Goal: Contribute content: Contribute content

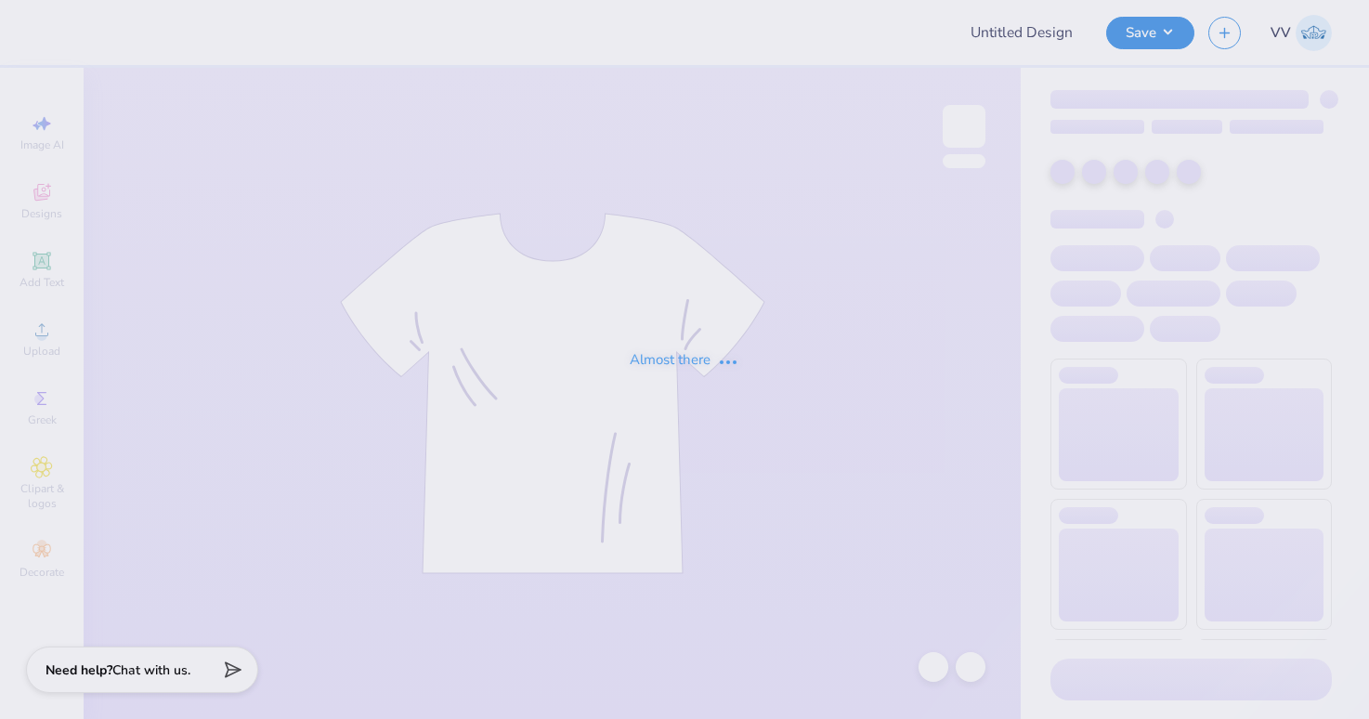
type input "Ozarks Formal"
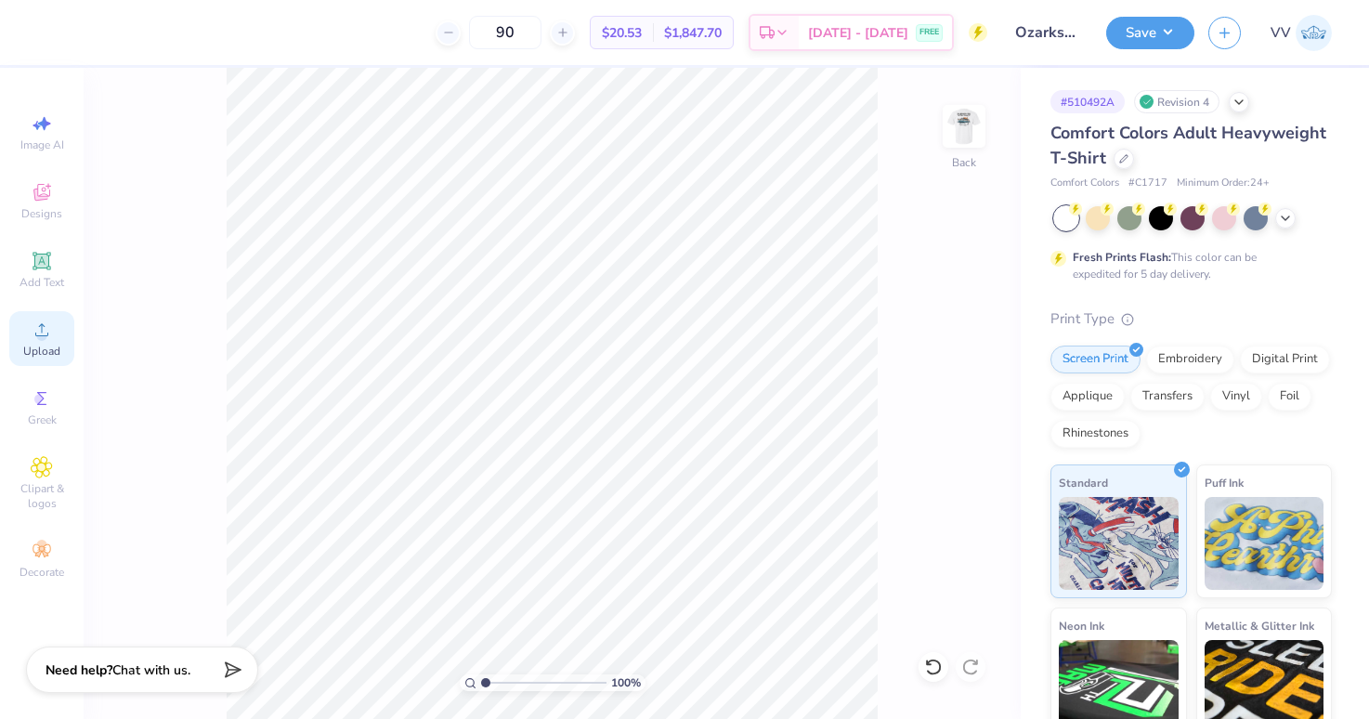
click at [55, 359] on div "Upload" at bounding box center [41, 338] width 65 height 55
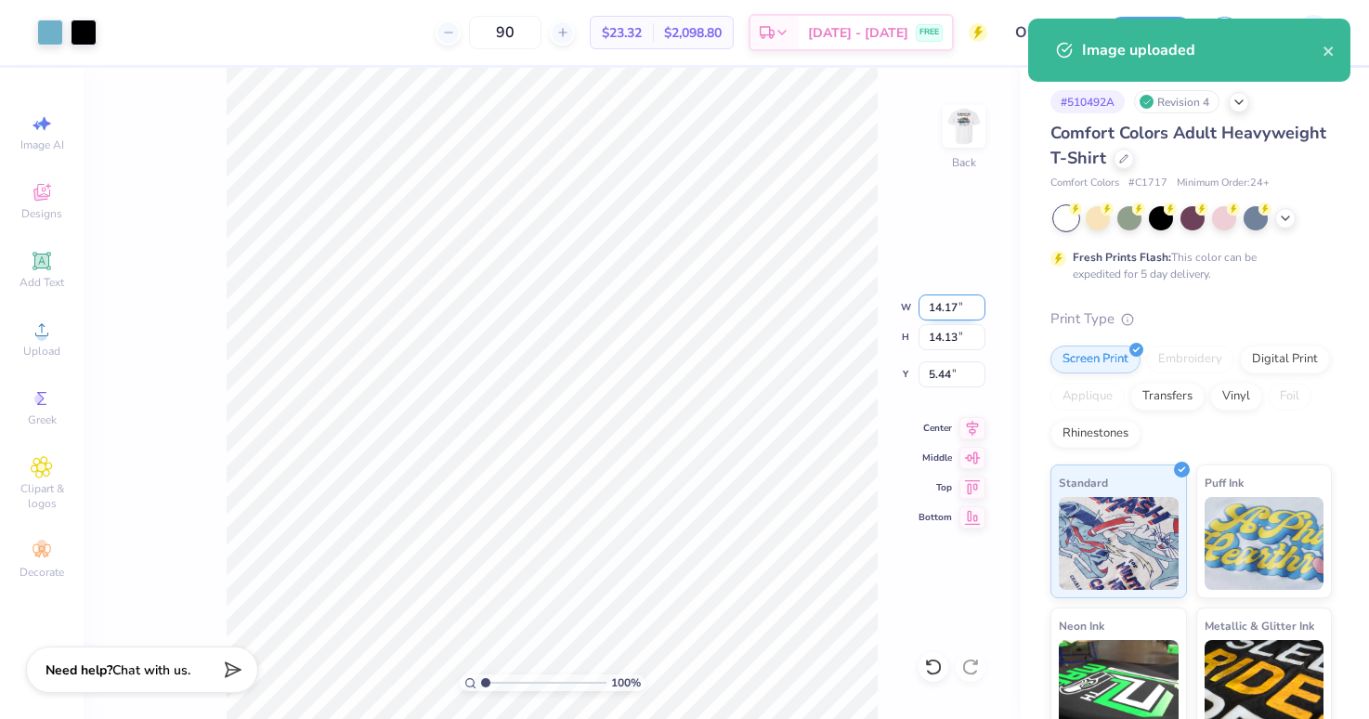
click at [944, 296] on input "14.17" at bounding box center [952, 308] width 67 height 26
type input "3.50"
type input "3.49"
type input "10.76"
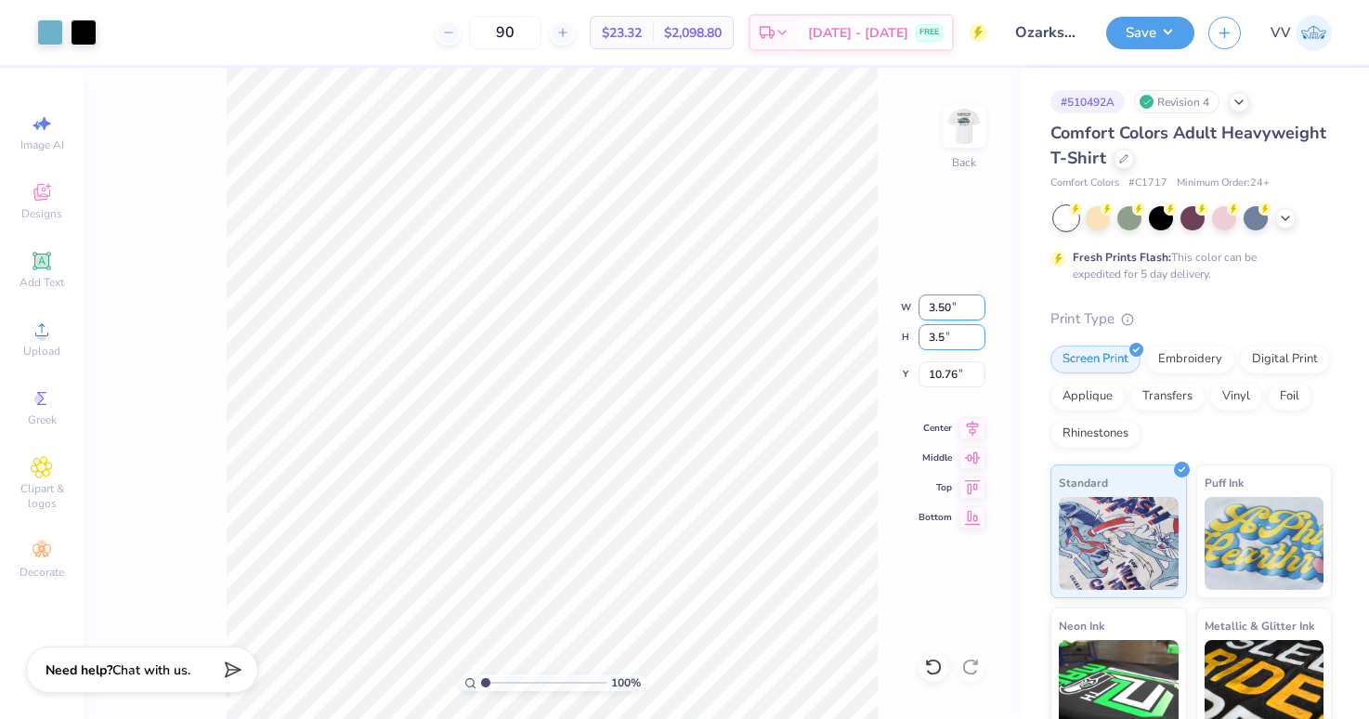
type input "3.5"
type input "3.51"
type input "3.50"
type input "10.75"
click at [948, 308] on input "3.51" at bounding box center [952, 308] width 67 height 26
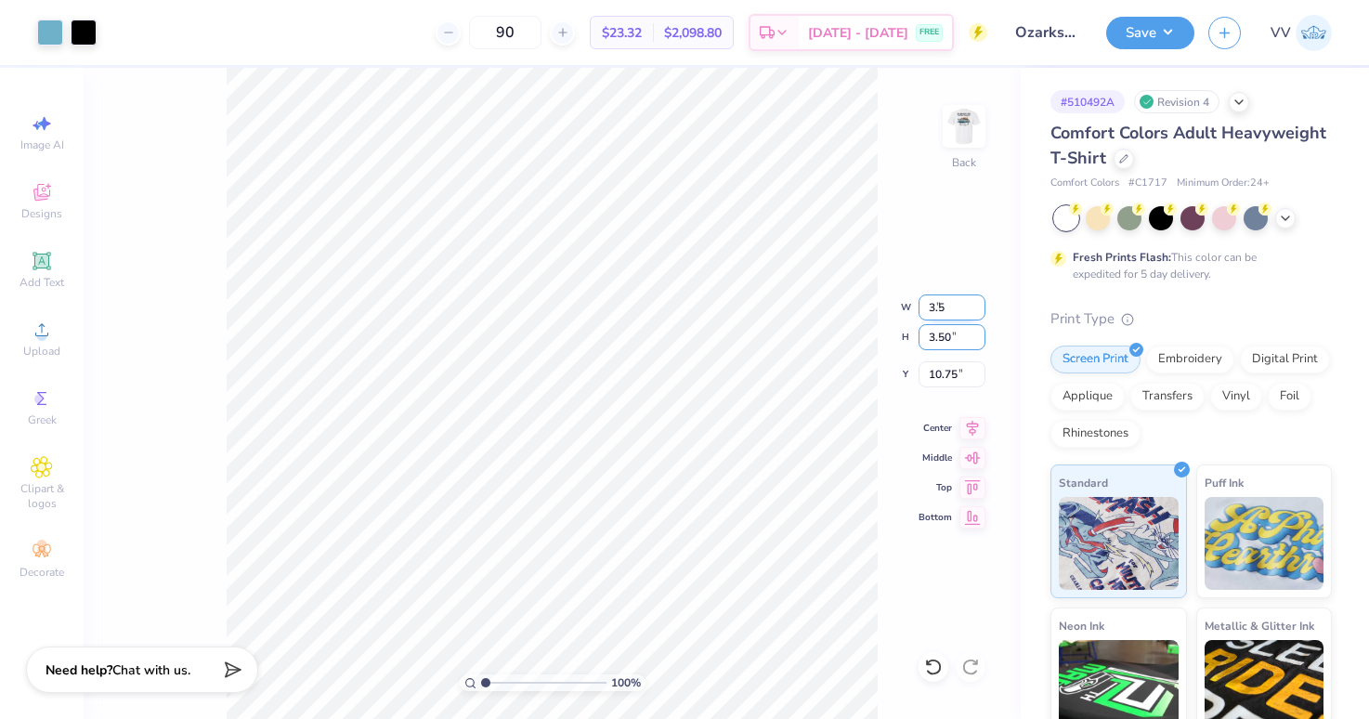
type input "3.50"
type input "3.49"
type input "3.00"
click at [957, 134] on img at bounding box center [964, 126] width 74 height 74
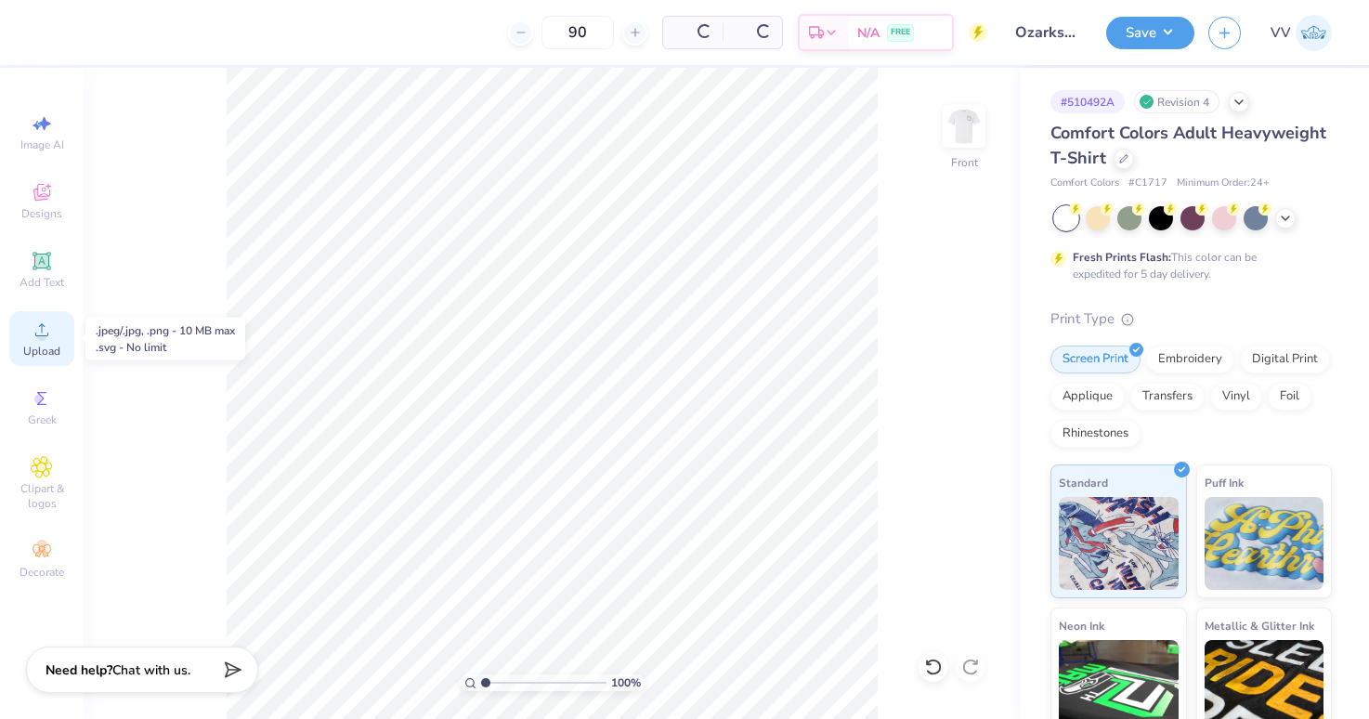
click at [24, 343] on div "Upload" at bounding box center [41, 338] width 65 height 55
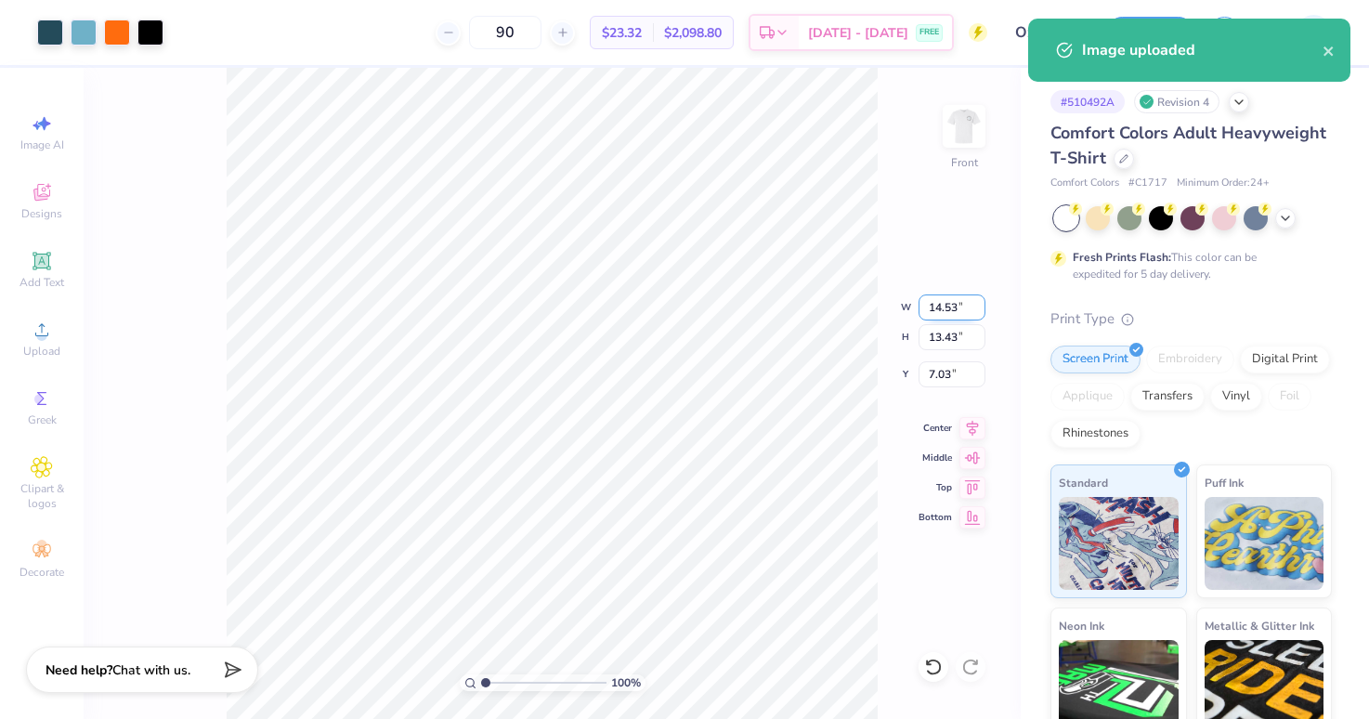
click at [959, 316] on input "14.53" at bounding box center [952, 308] width 67 height 26
type input "12.00"
type input "11.09"
type input "3.00"
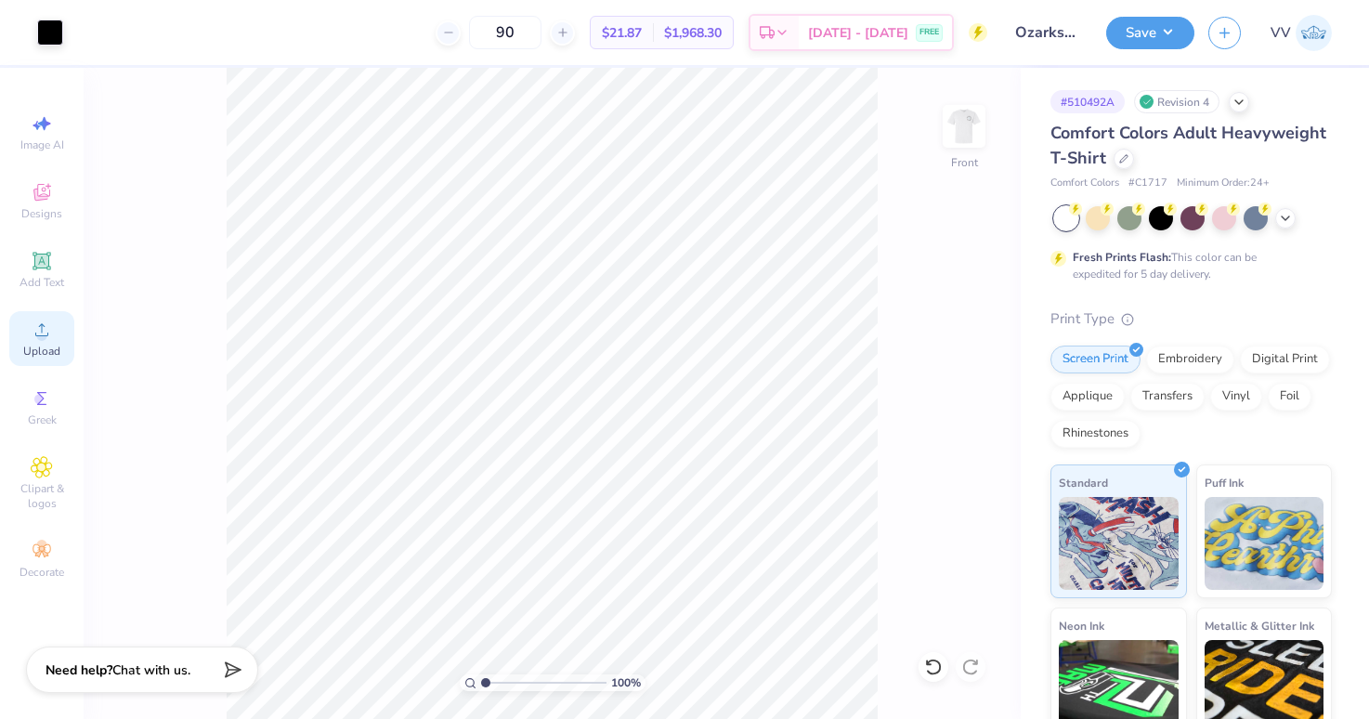
click at [31, 336] on icon at bounding box center [42, 330] width 22 height 22
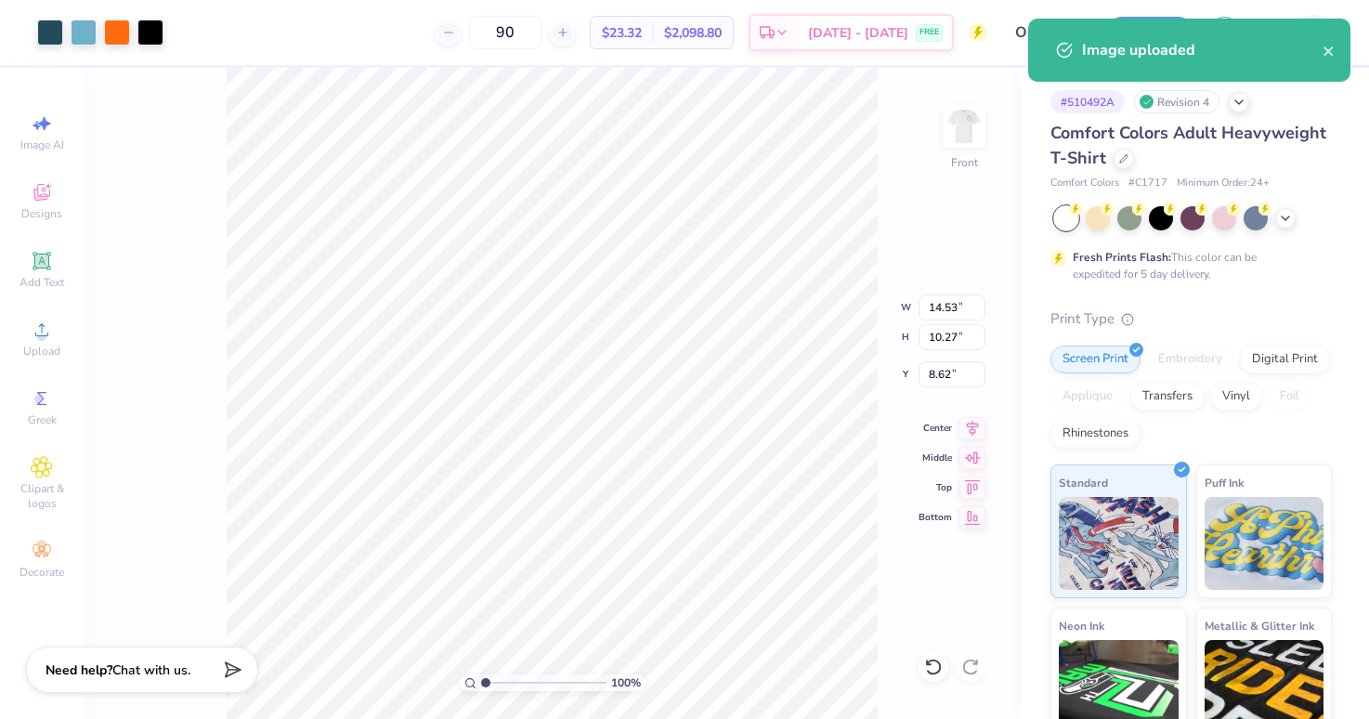
click at [950, 284] on div "100 % Front W 14.53 14.53 " H 10.27 10.27 " Y 8.62 8.62 " Center Middle Top Bot…" at bounding box center [552, 393] width 937 height 651
click at [958, 299] on input "14.53" at bounding box center [952, 308] width 67 height 26
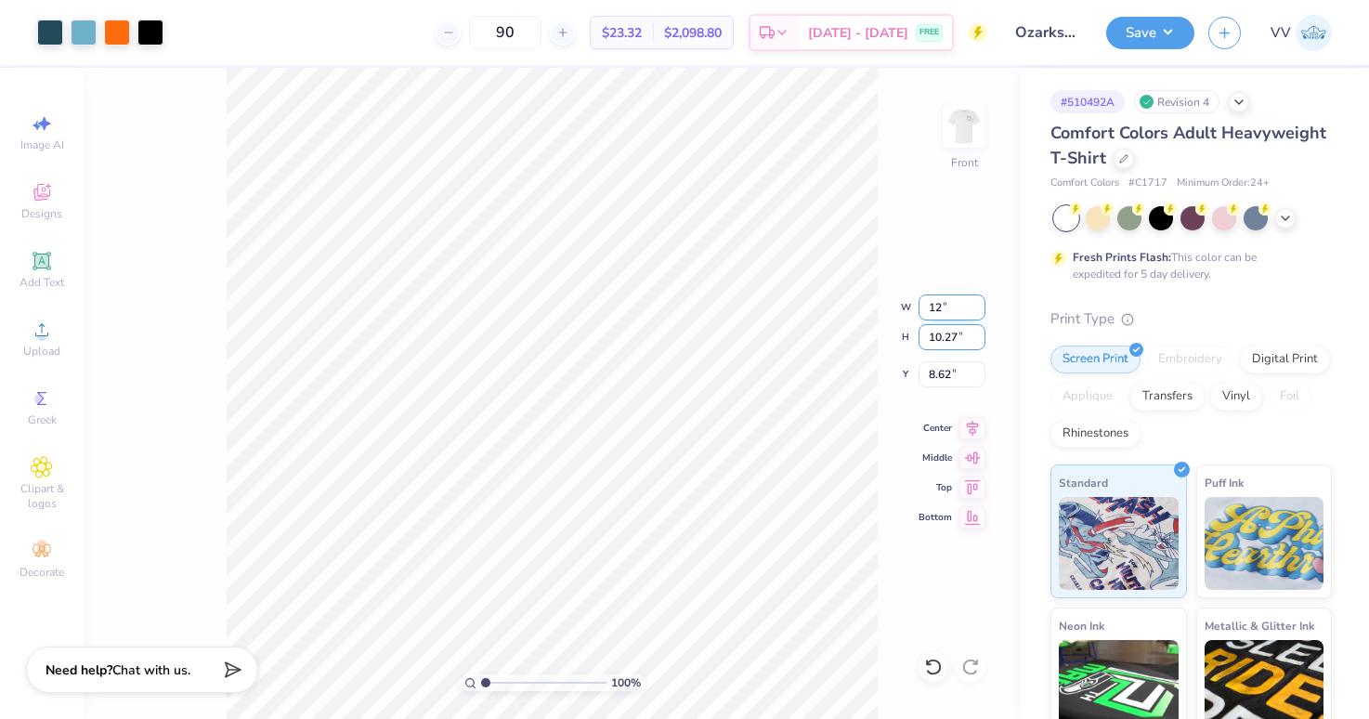
type input "12.00"
type input "8.48"
type input "5.40"
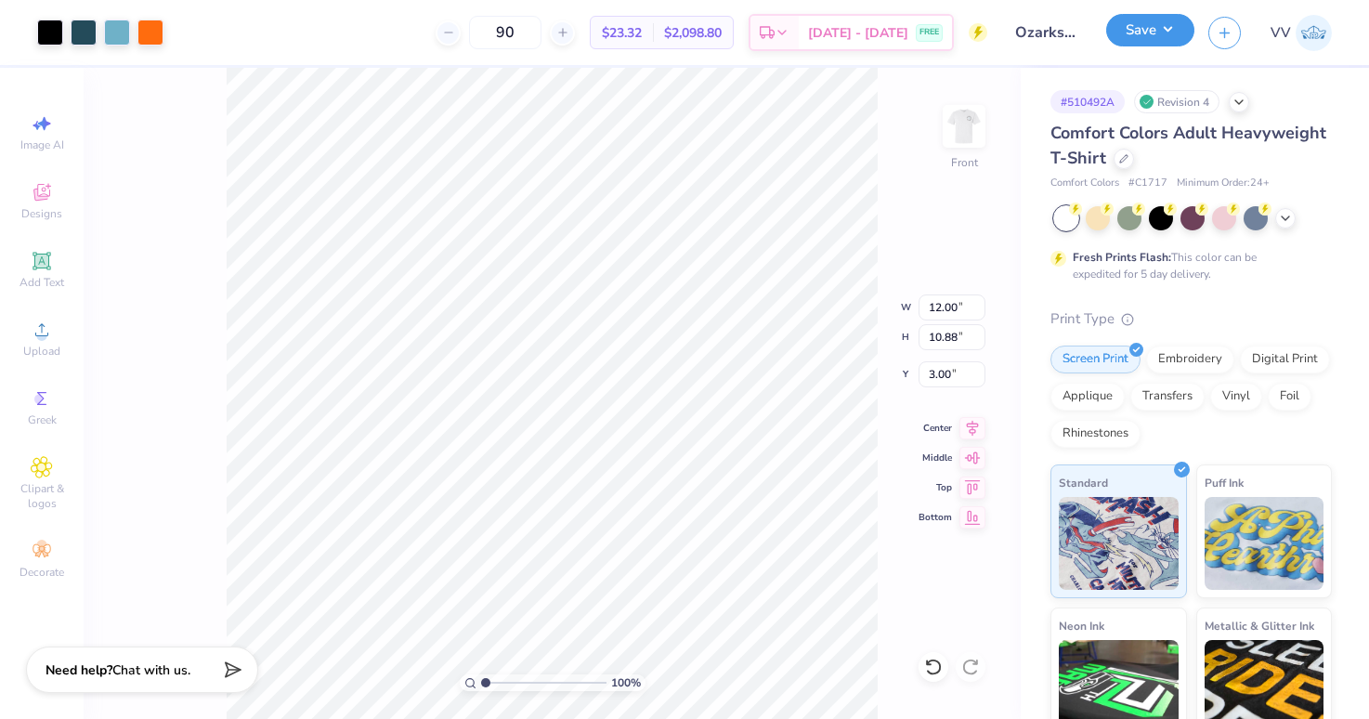
click at [1173, 43] on button "Save" at bounding box center [1150, 30] width 88 height 33
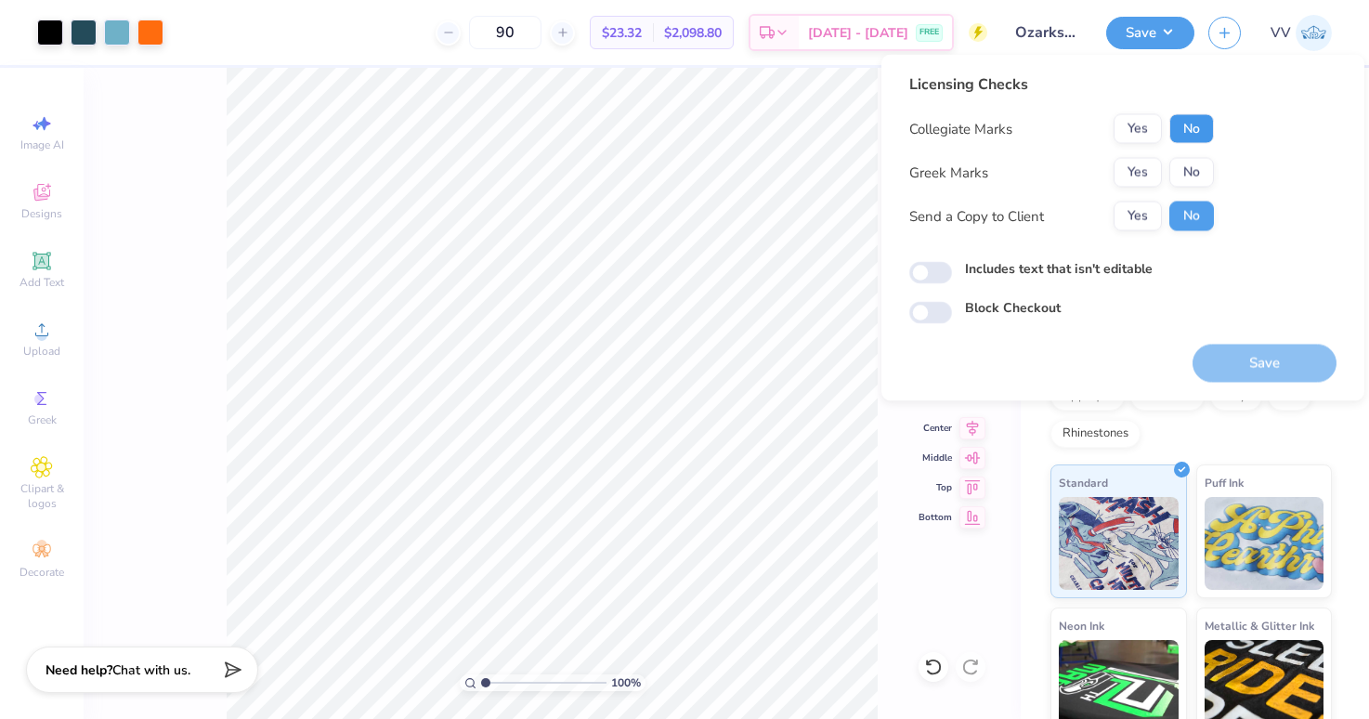
click at [1189, 121] on button "No" at bounding box center [1192, 129] width 45 height 30
click at [1129, 171] on button "Yes" at bounding box center [1138, 173] width 48 height 30
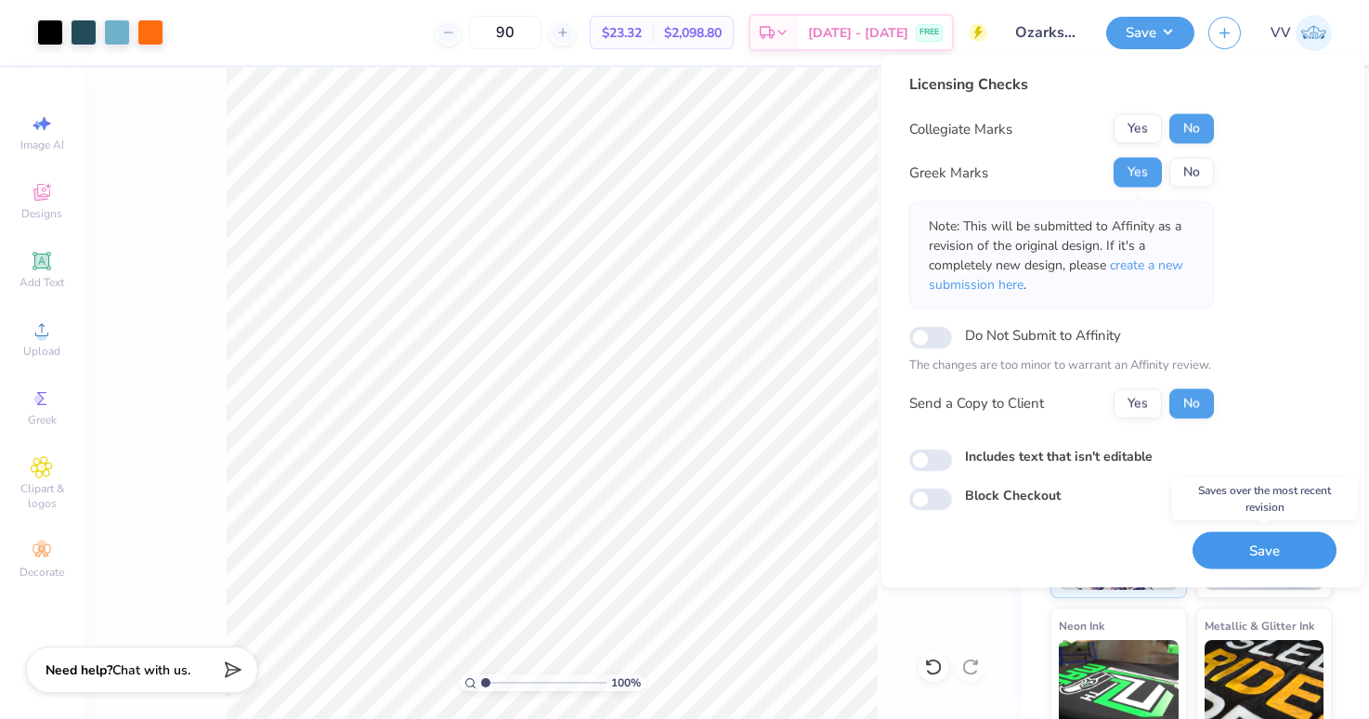
click at [1260, 542] on button "Save" at bounding box center [1265, 550] width 144 height 38
click at [933, 458] on input "Includes text that isn't editable" at bounding box center [931, 460] width 43 height 22
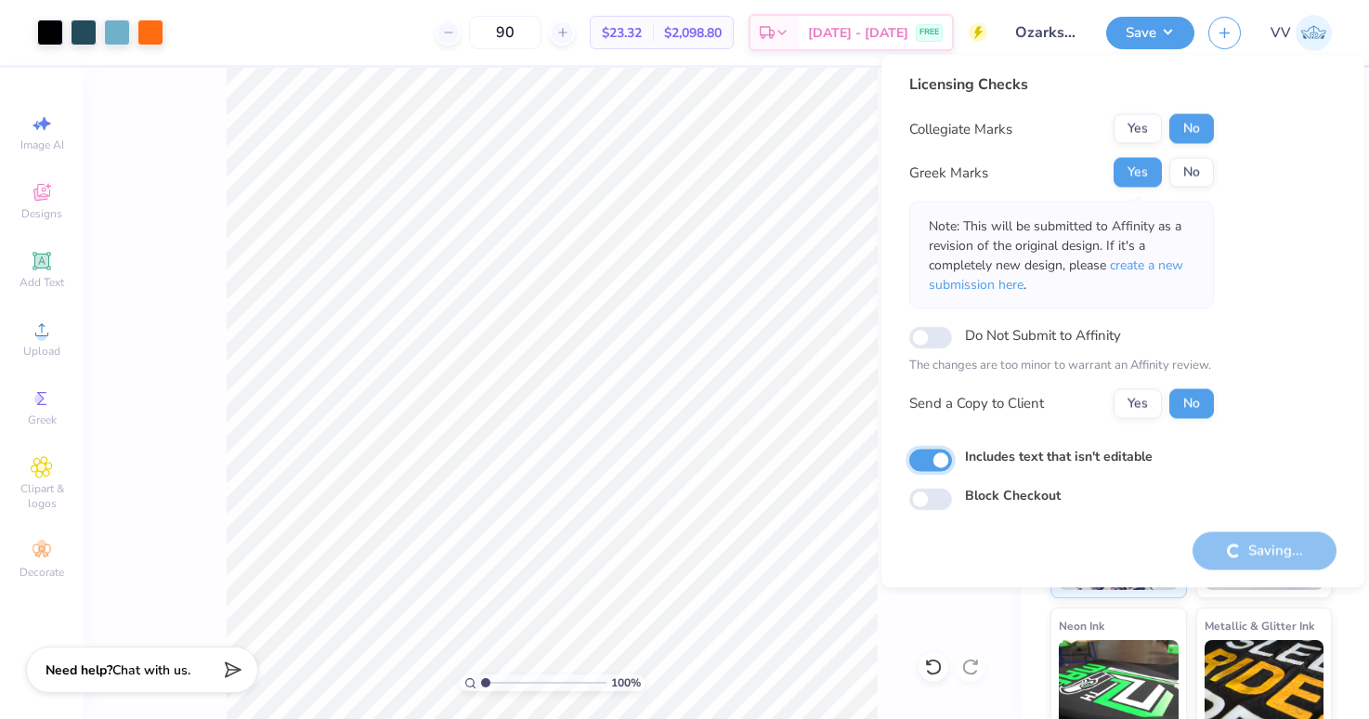
checkbox input "true"
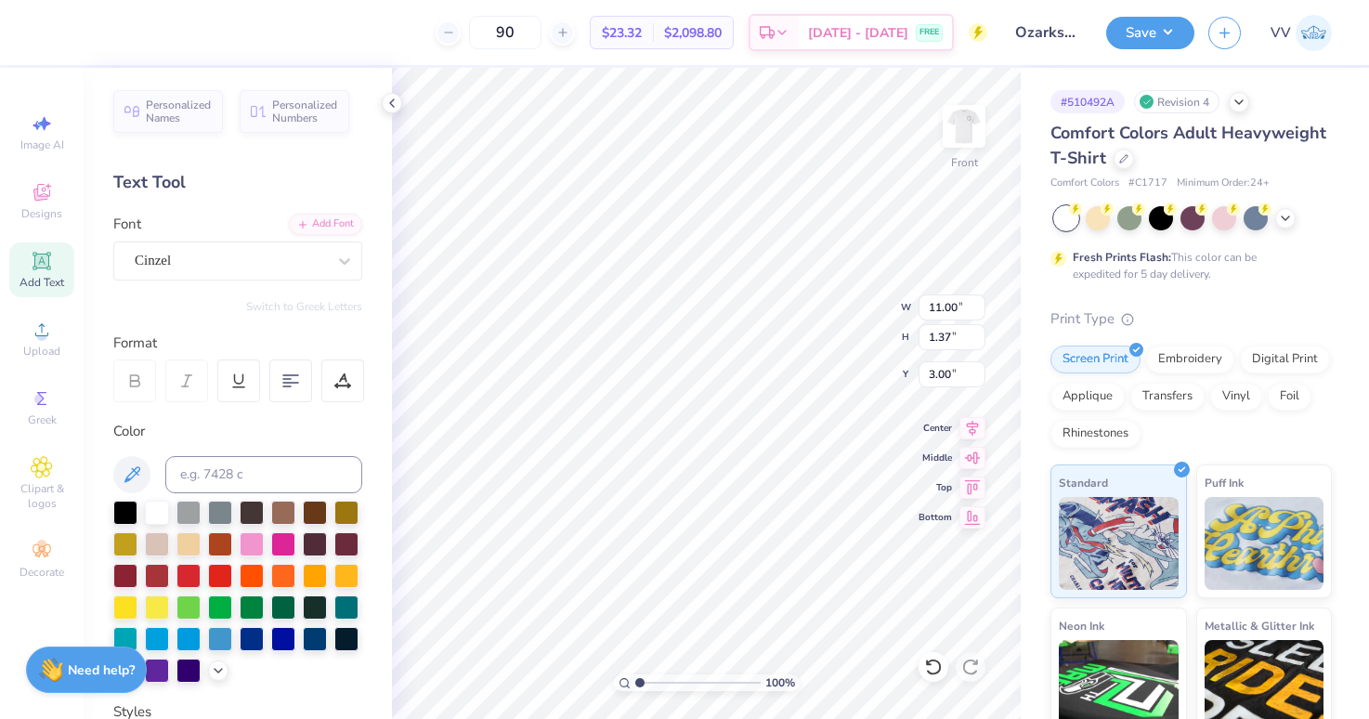
type textarea "FARMHOUSE"
type input "12.81"
type input "1.39"
type input "2.99"
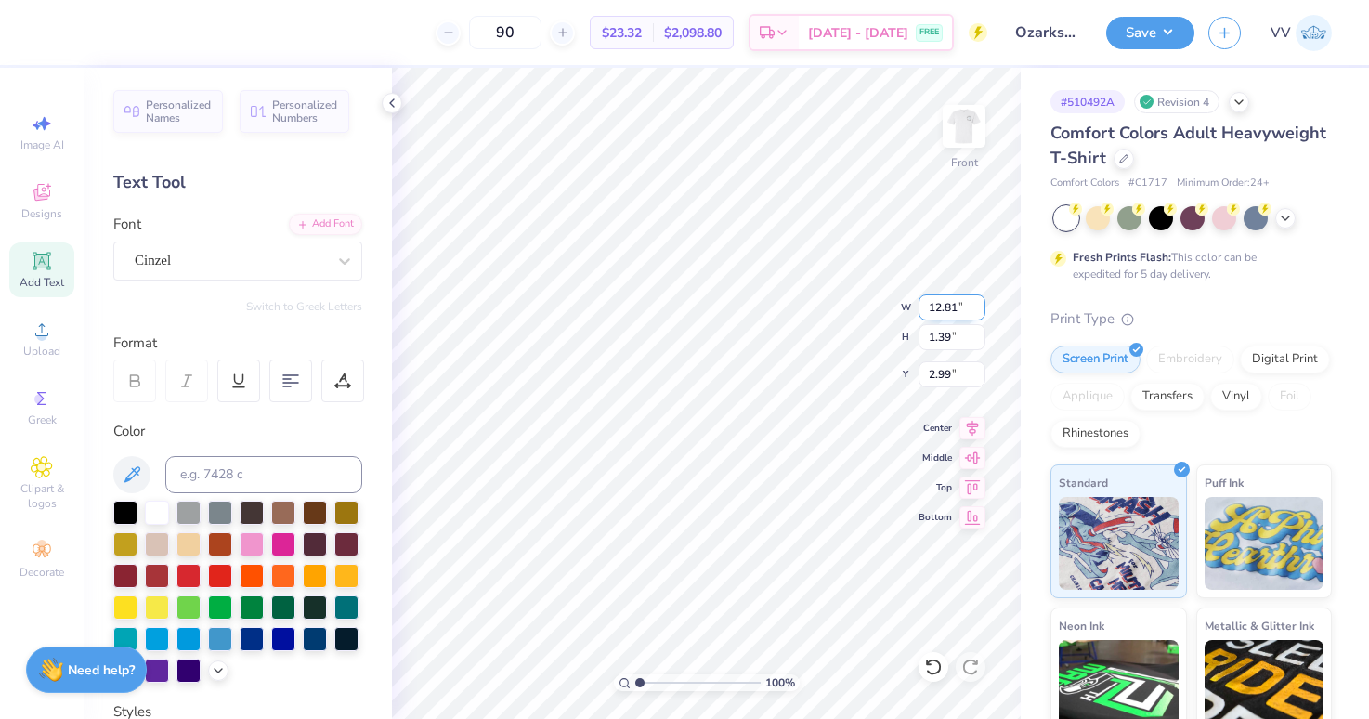
click at [942, 307] on input "12.81" at bounding box center [952, 308] width 67 height 26
type input "12.00"
type input "1.30"
type input "3.00"
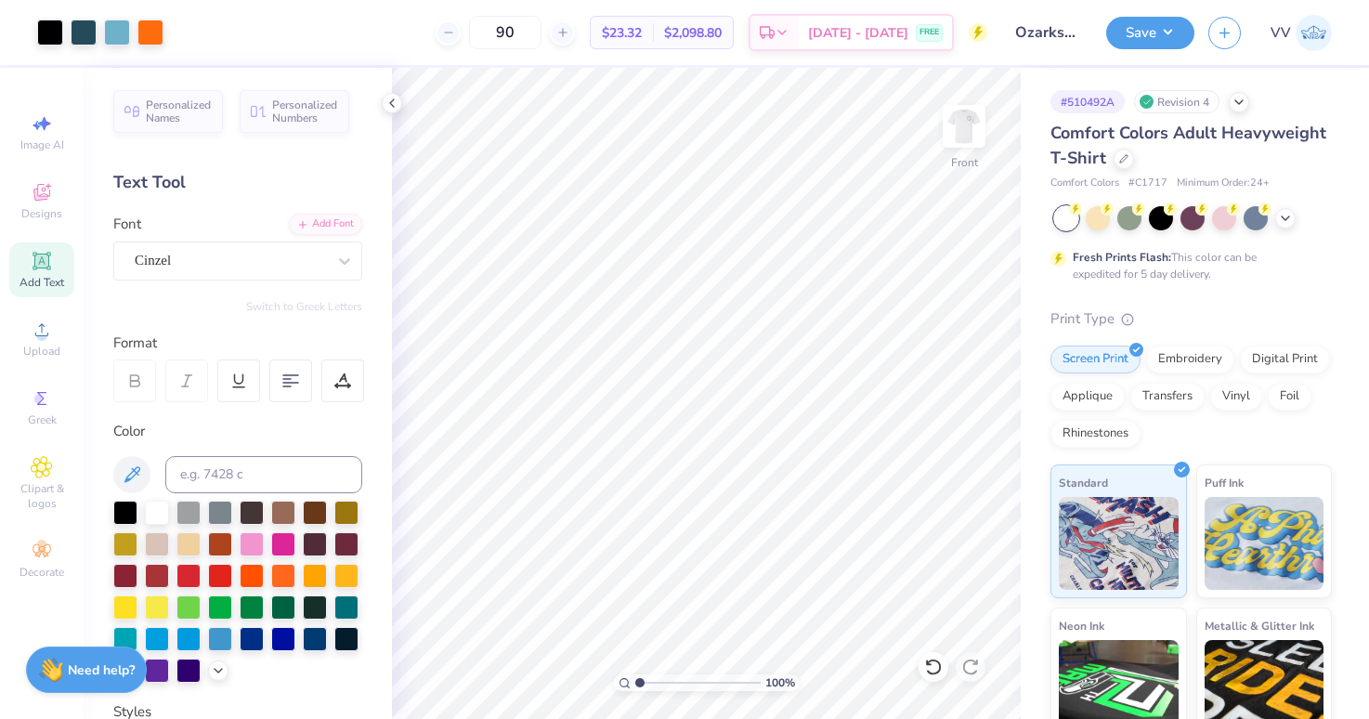
click at [469, 42] on div "Art colors 90 $23.32 Per Item $2,098.80 Total Est. Delivery Sep 9 - 12 FREE Des…" at bounding box center [684, 359] width 1369 height 719
click at [1136, 34] on button "Save" at bounding box center [1150, 30] width 88 height 33
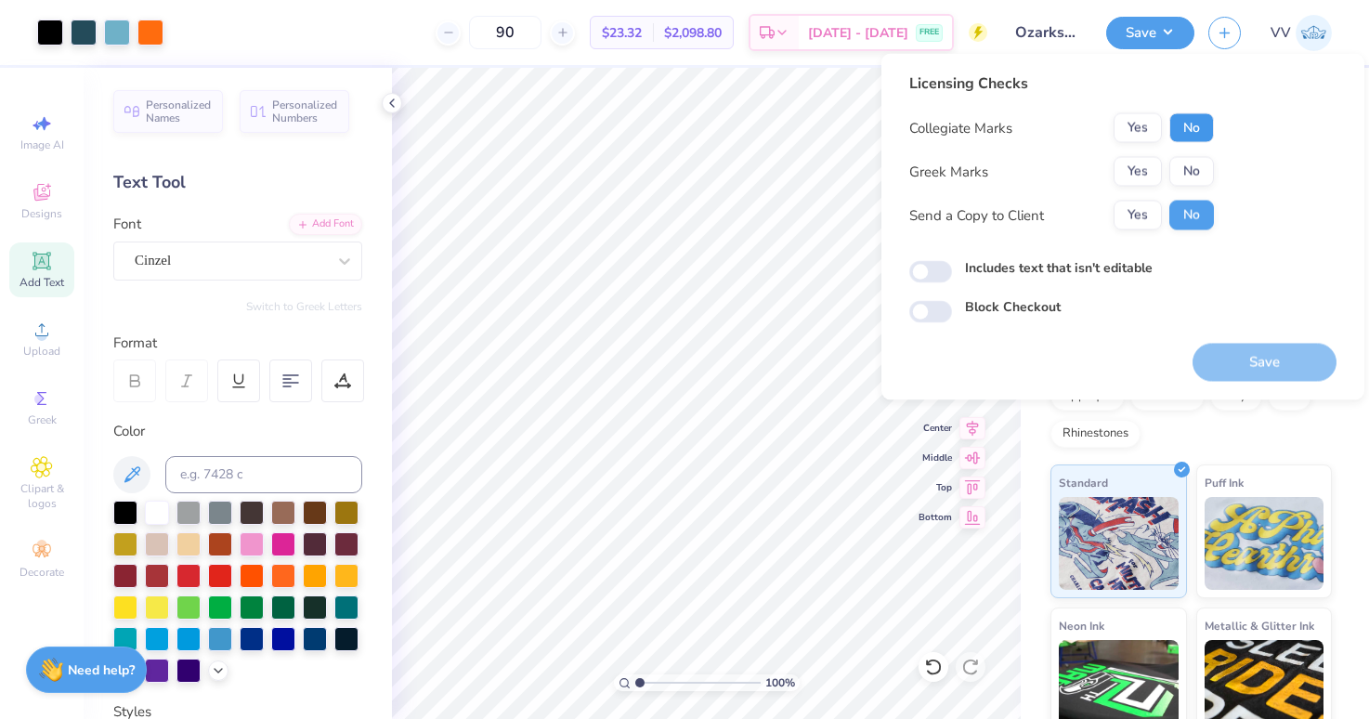
click at [1202, 131] on button "No" at bounding box center [1192, 128] width 45 height 30
click at [1138, 176] on button "Yes" at bounding box center [1138, 172] width 48 height 30
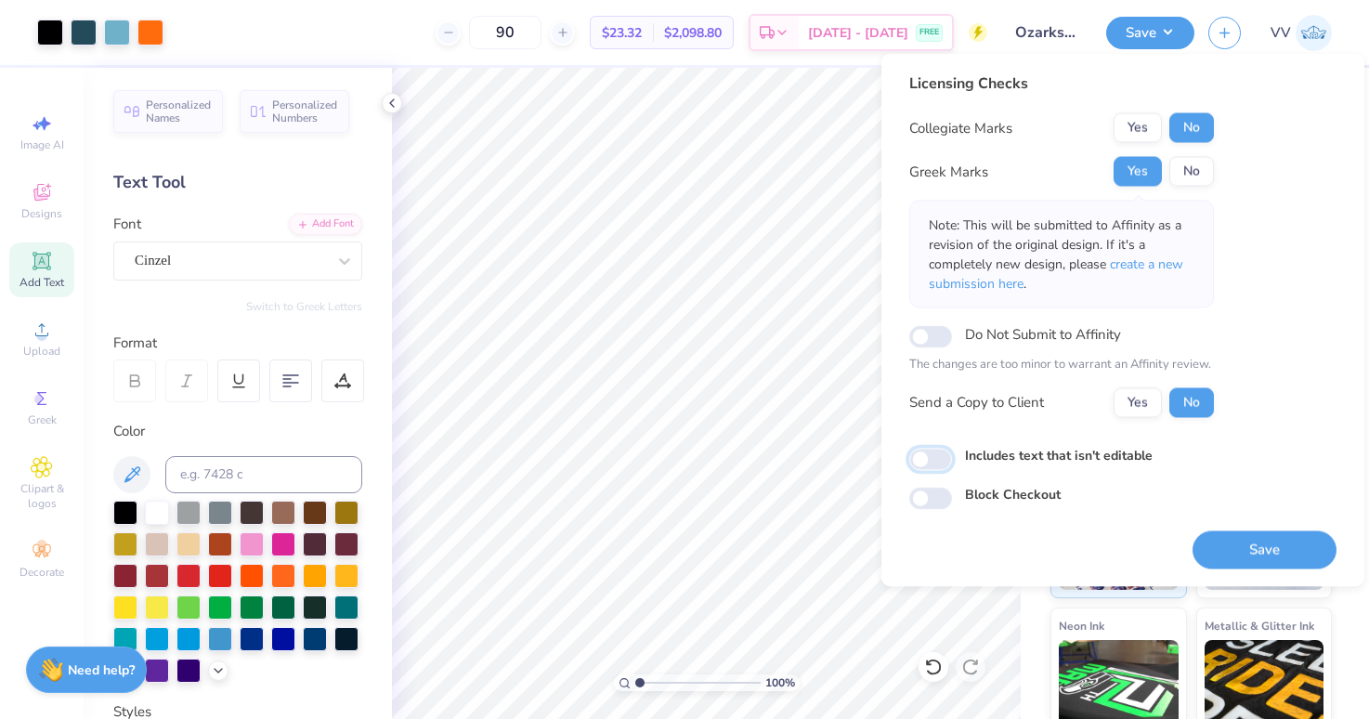
click at [942, 463] on input "Includes text that isn't editable" at bounding box center [931, 459] width 43 height 22
checkbox input "true"
click at [1258, 558] on button "Save" at bounding box center [1265, 549] width 144 height 38
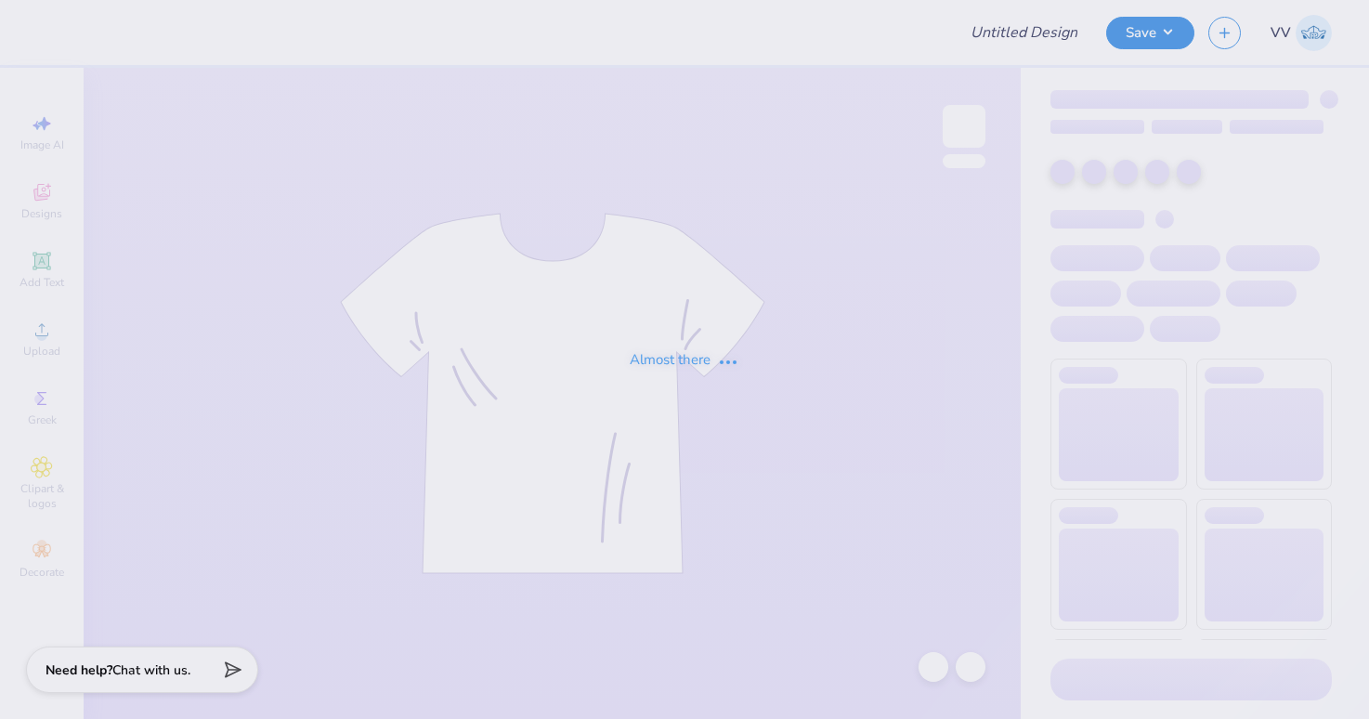
type input "The [GEOGRAPHIC_DATA][US_STATE] : [PERSON_NAME]"
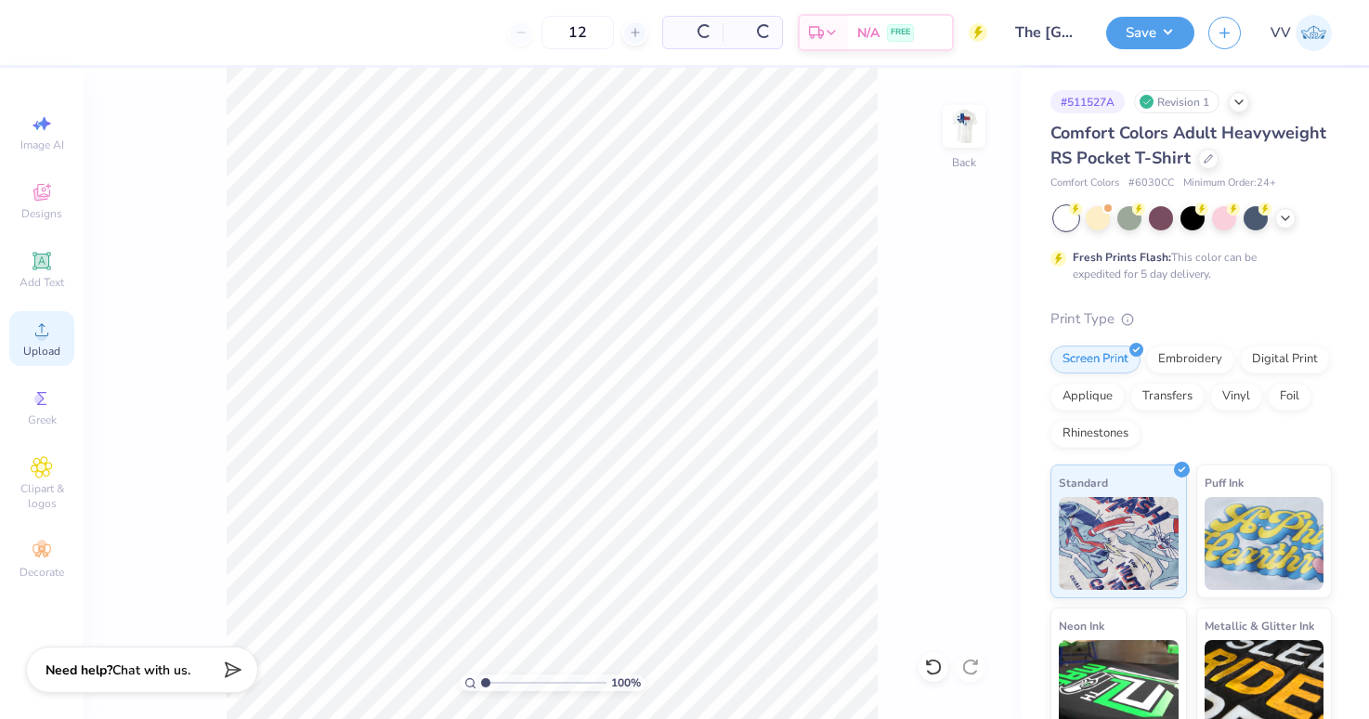
click at [38, 315] on div "Upload" at bounding box center [41, 338] width 65 height 55
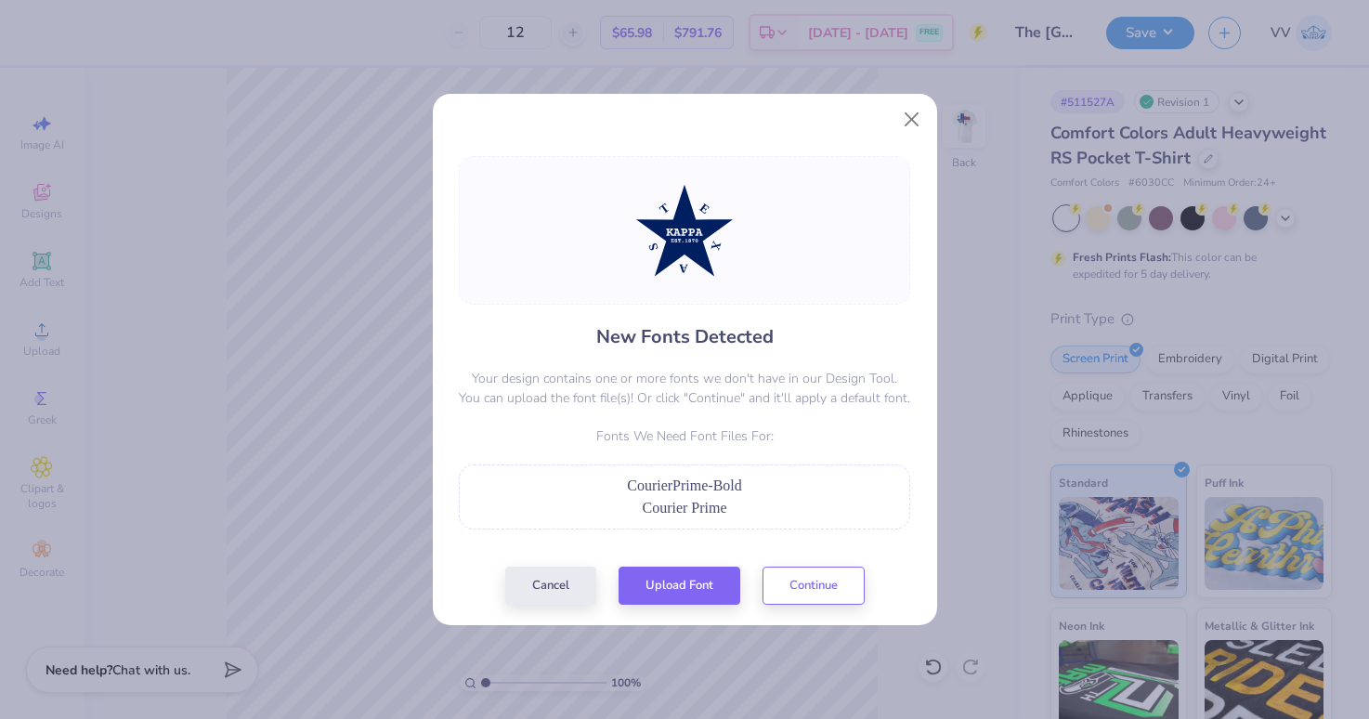
click at [665, 562] on div "New Fonts Detected Your design contains one or more fonts we don't have in our …" at bounding box center [684, 380] width 463 height 449
click at [682, 591] on button "Upload Font" at bounding box center [680, 581] width 122 height 38
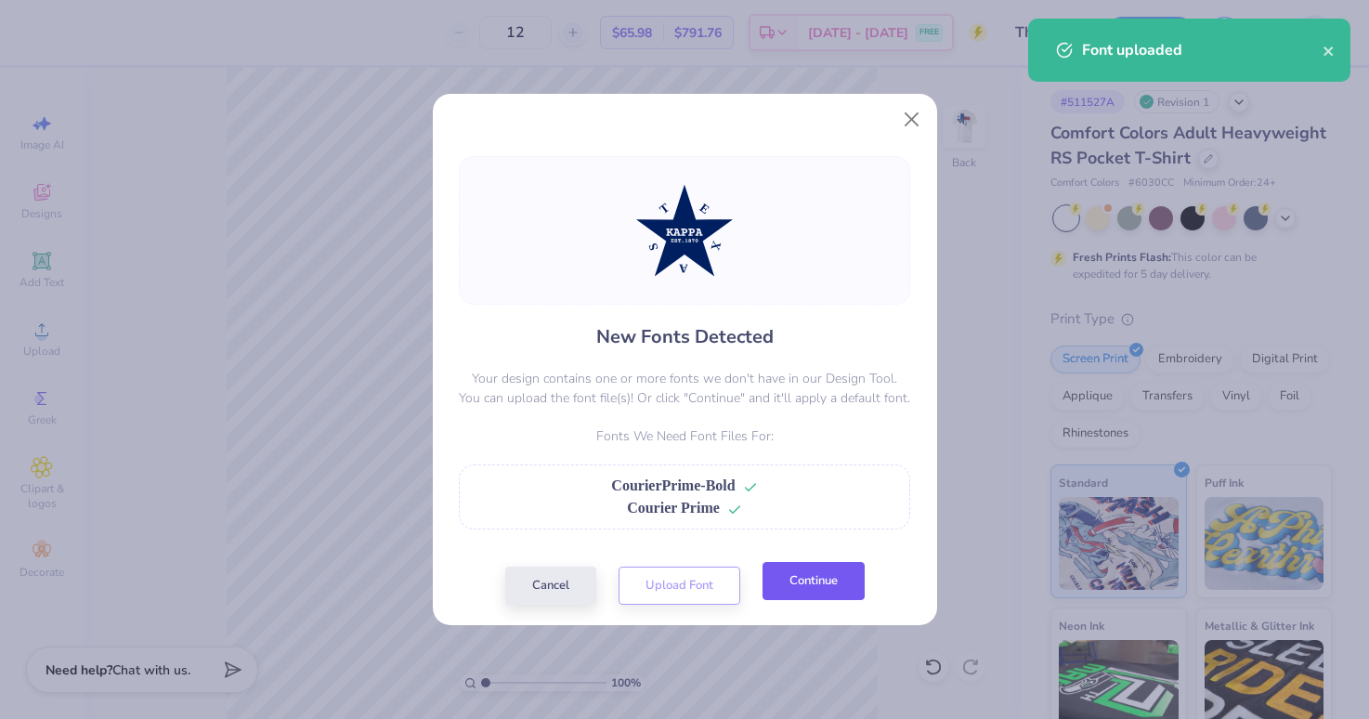
click at [827, 577] on button "Continue" at bounding box center [814, 581] width 102 height 38
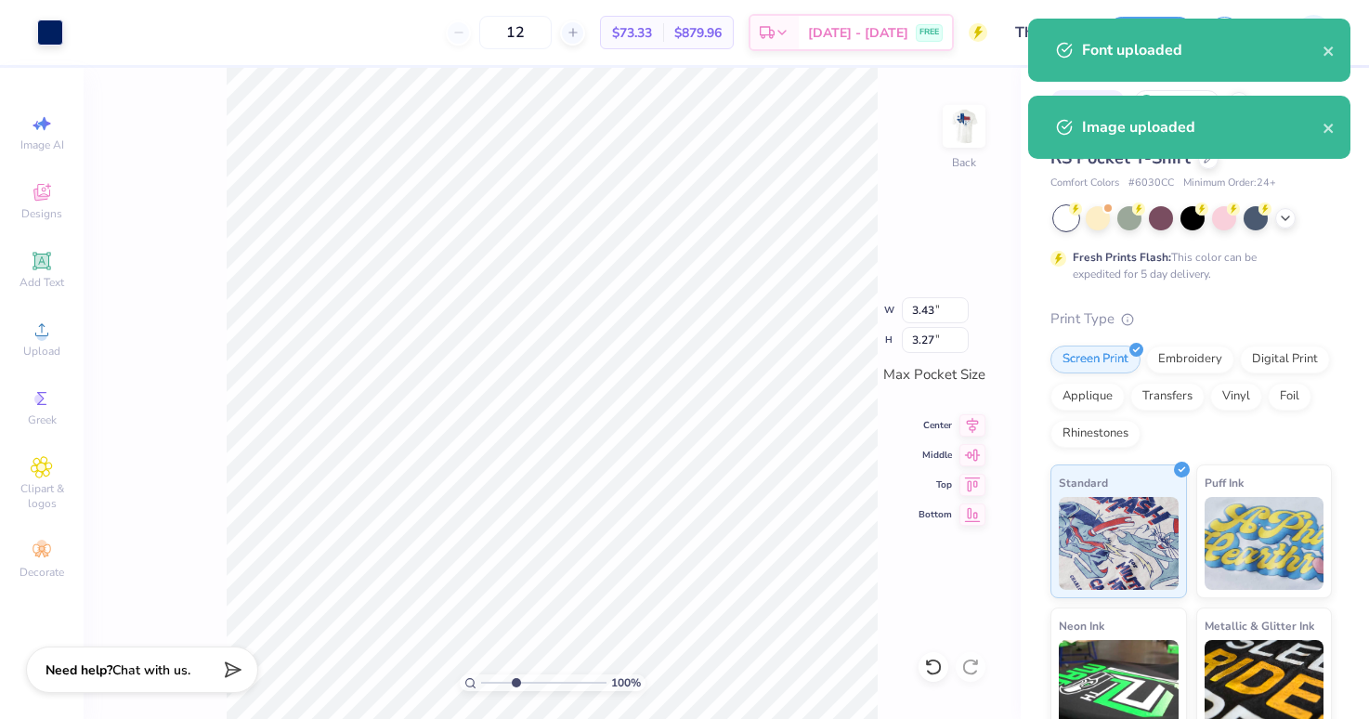
click at [516, 687] on input "range" at bounding box center [543, 682] width 125 height 17
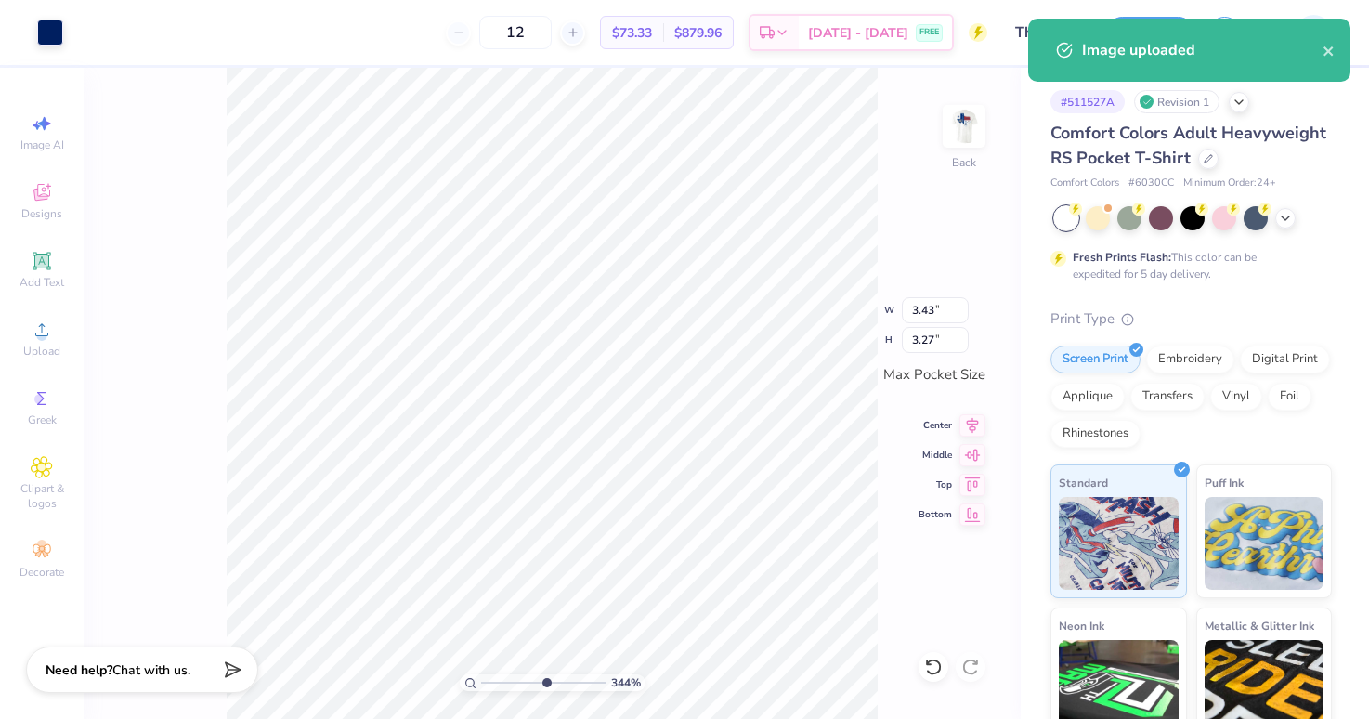
type input "5.77"
click at [544, 686] on input "range" at bounding box center [543, 682] width 125 height 17
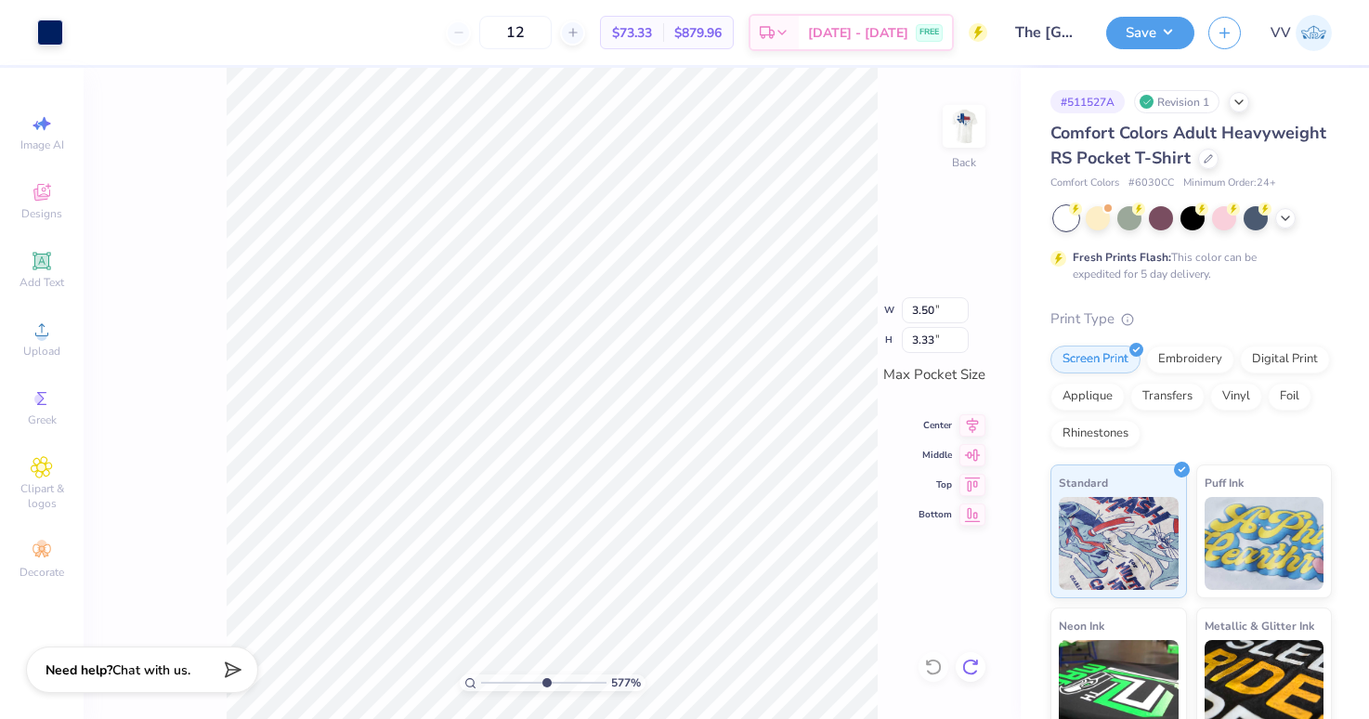
click at [974, 672] on icon at bounding box center [971, 667] width 19 height 19
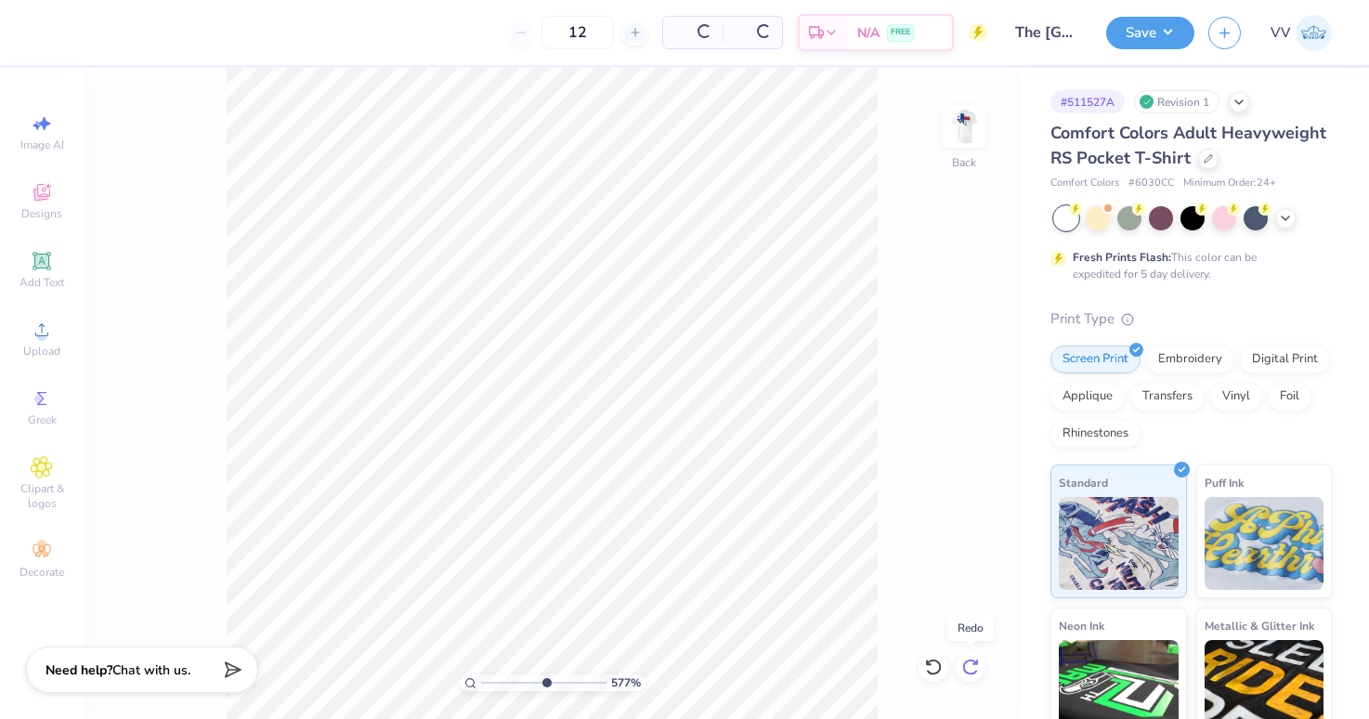
click at [973, 672] on icon at bounding box center [971, 667] width 19 height 19
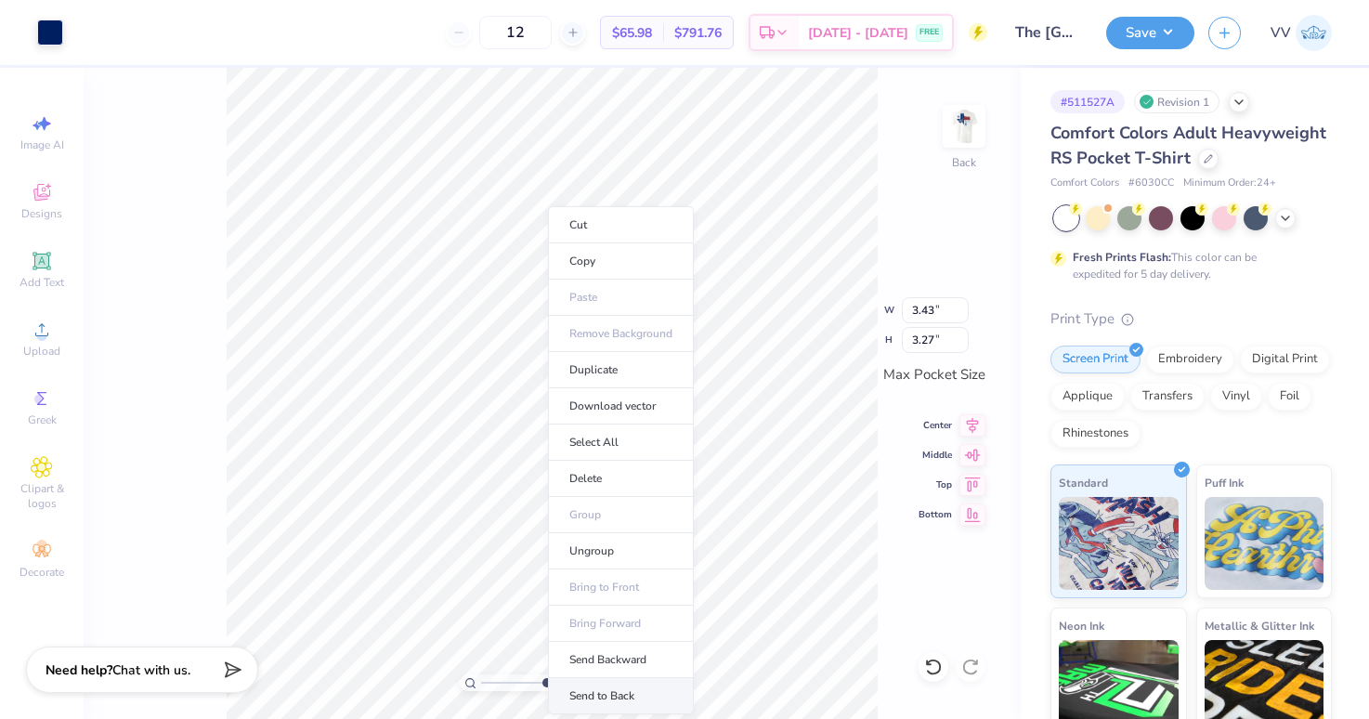
click at [620, 690] on li "Send to Back" at bounding box center [621, 696] width 146 height 36
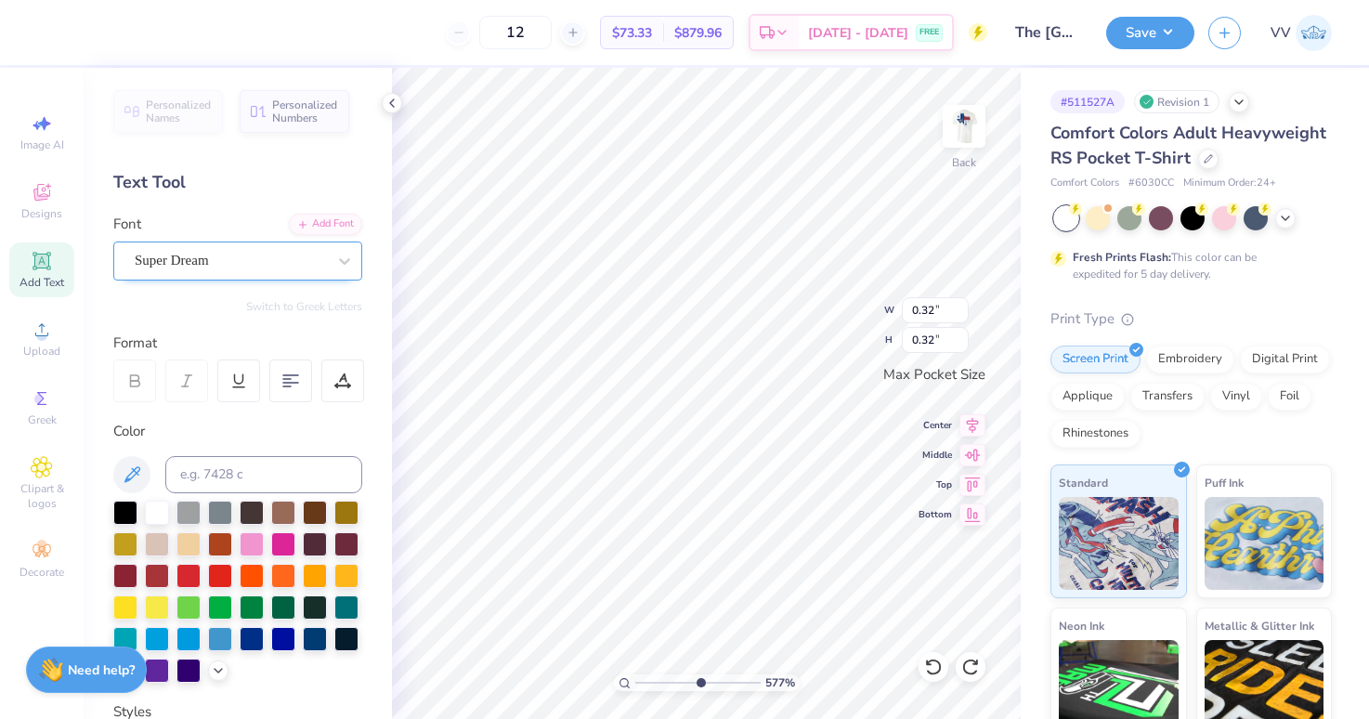
click at [234, 244] on div "Super Dream" at bounding box center [237, 261] width 249 height 39
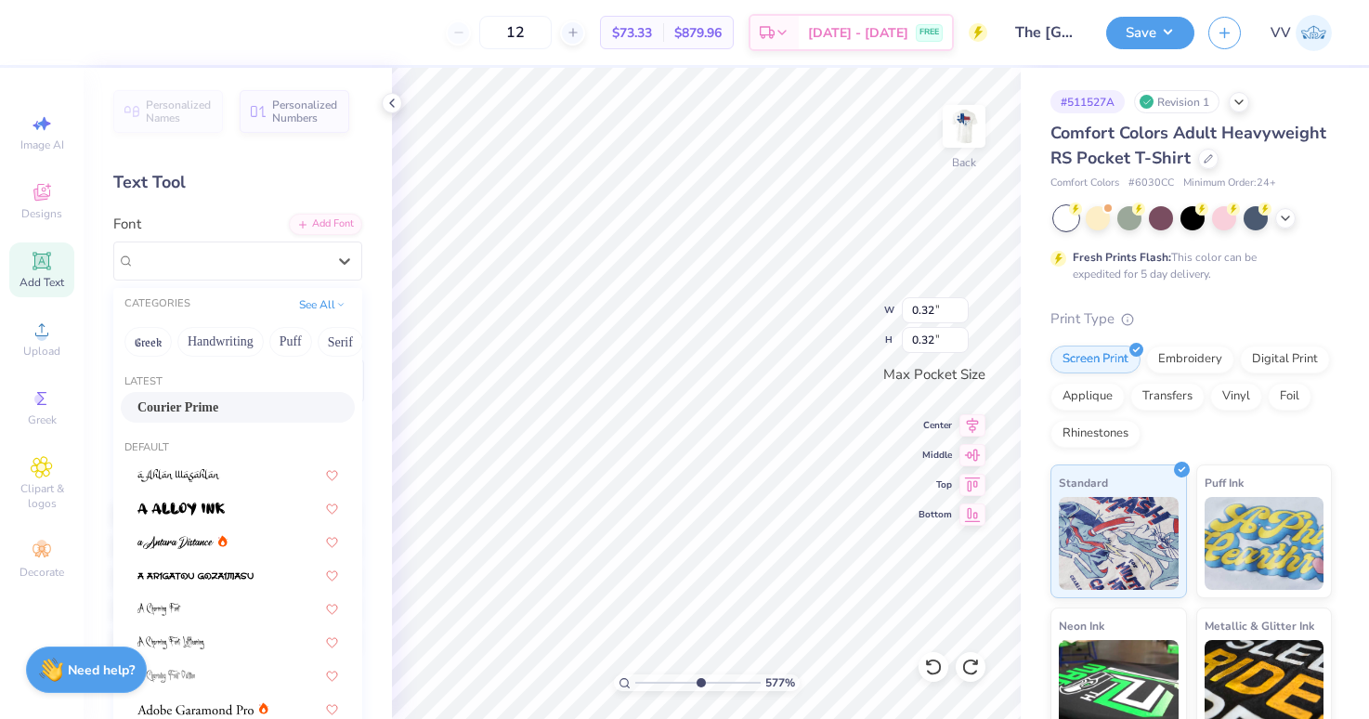
click at [218, 400] on span "Courier Prime" at bounding box center [177, 408] width 81 height 20
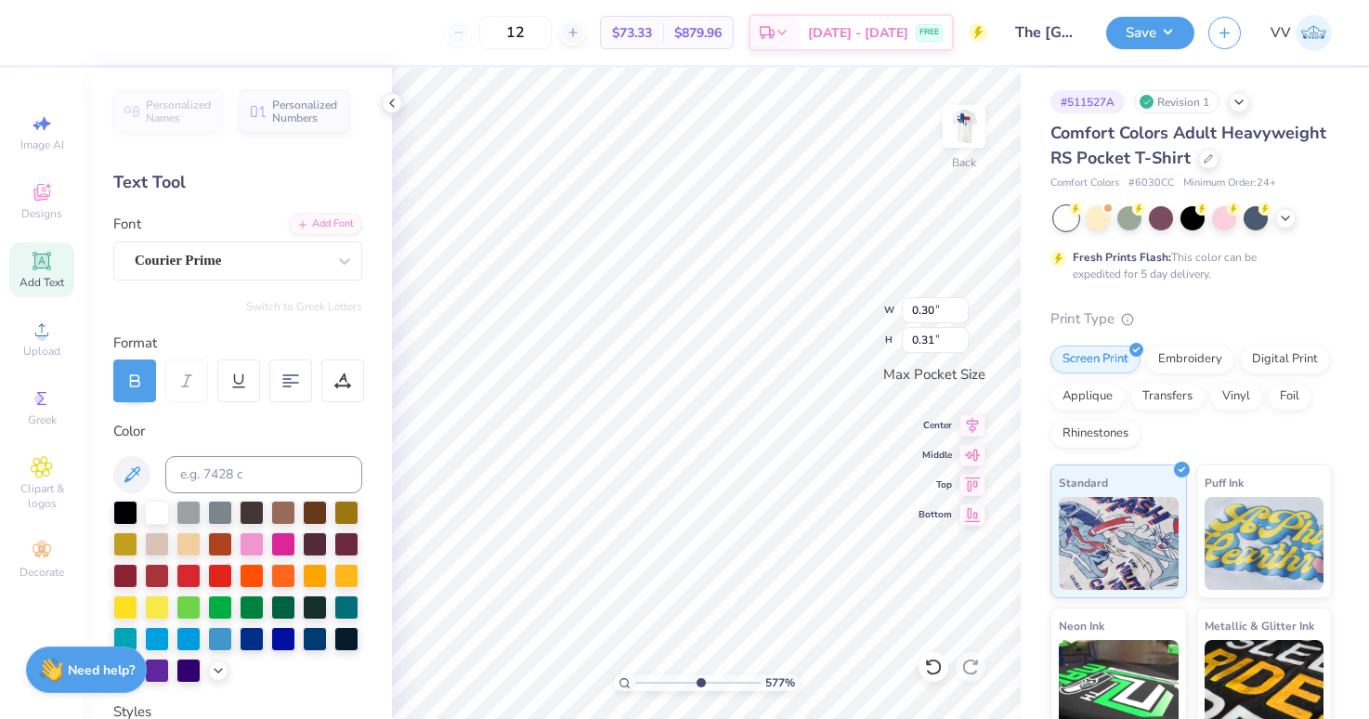
type input "0.30"
type input "0.31"
type input "0.33"
type input "0.36"
click at [212, 251] on div "Super Dream" at bounding box center [230, 260] width 195 height 29
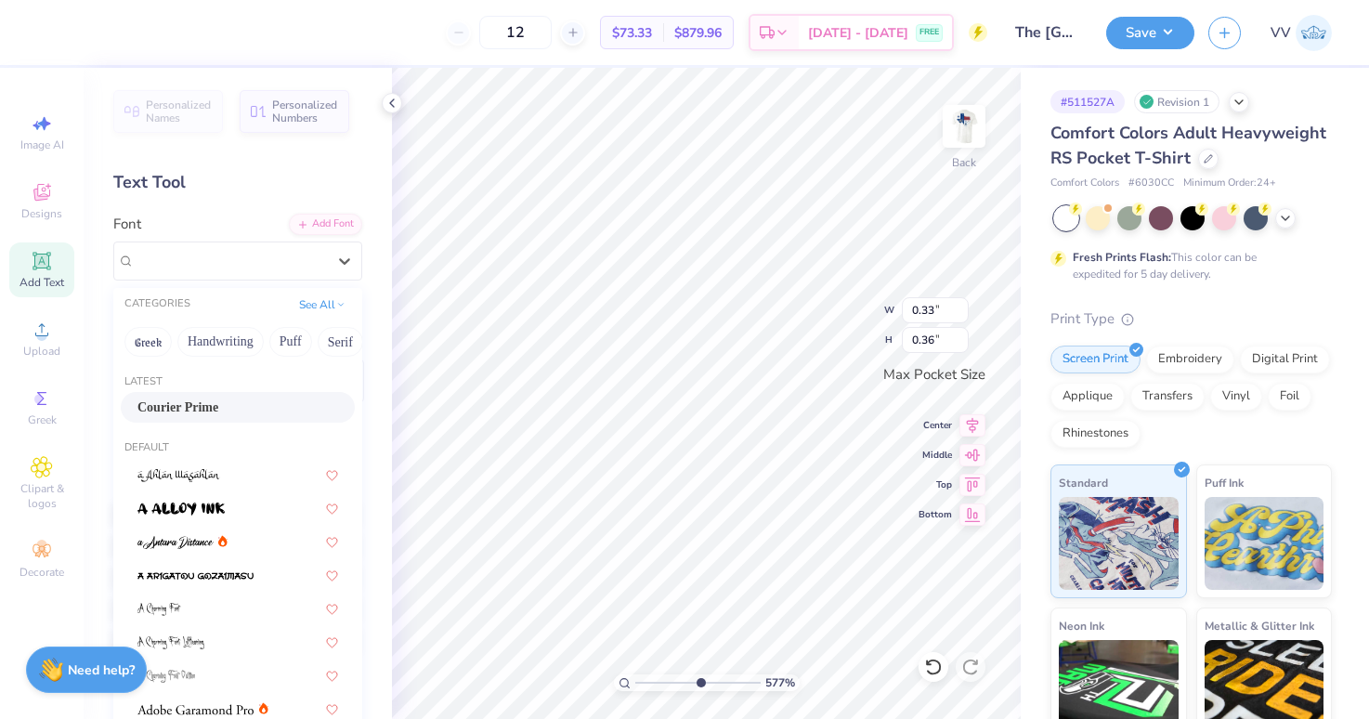
click at [218, 404] on span "Courier Prime" at bounding box center [177, 408] width 81 height 20
type input "0.32"
type input "0.33"
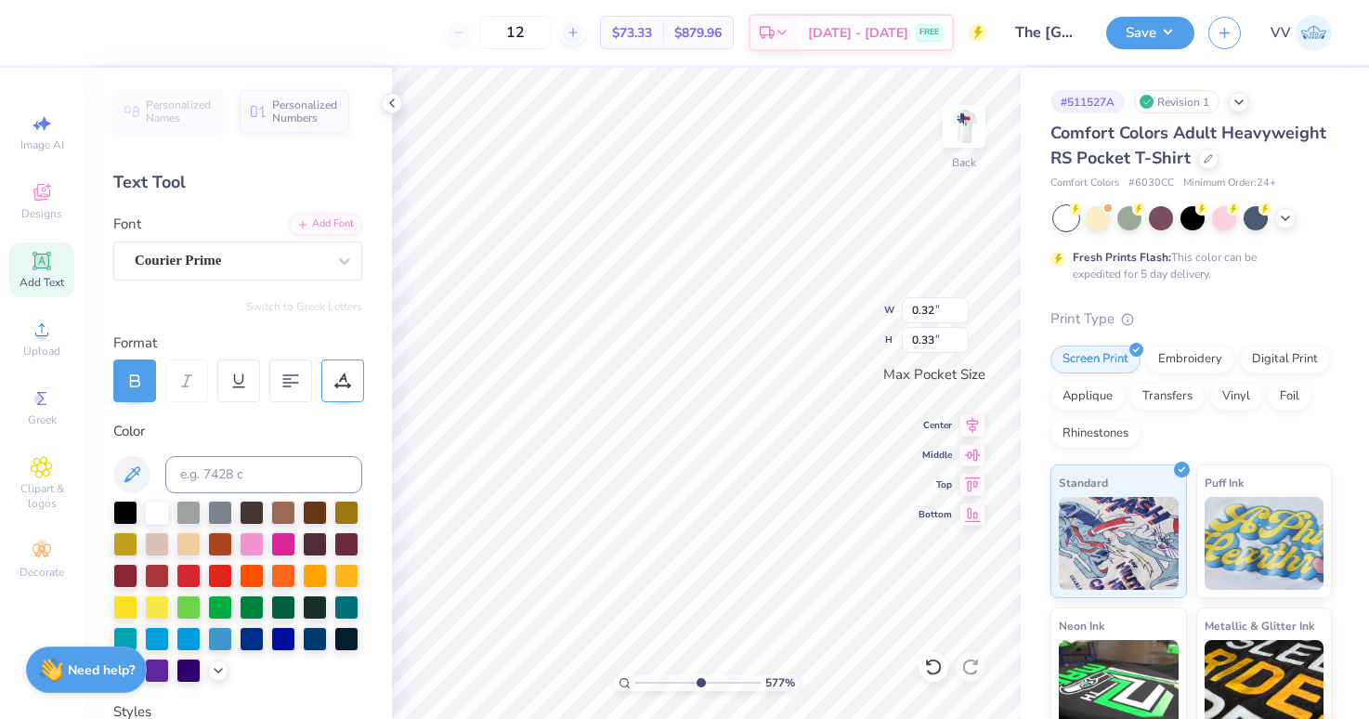
type input "0.34"
type input "0.32"
click at [224, 257] on div "Super Dream" at bounding box center [230, 260] width 195 height 29
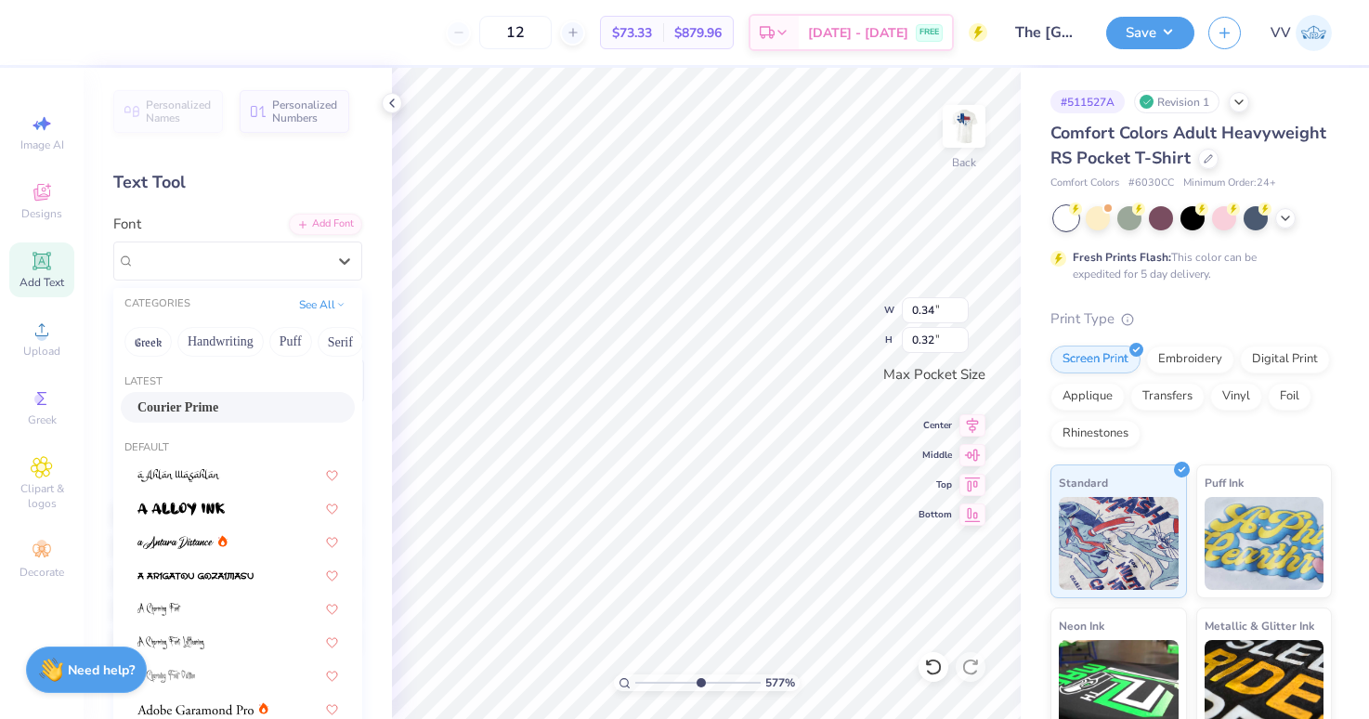
click at [177, 426] on div "Latest Courier Prime" at bounding box center [237, 400] width 249 height 67
drag, startPoint x: 177, startPoint y: 415, endPoint x: 243, endPoint y: 464, distance: 81.8
click at [177, 415] on span "Courier Prime" at bounding box center [177, 408] width 81 height 20
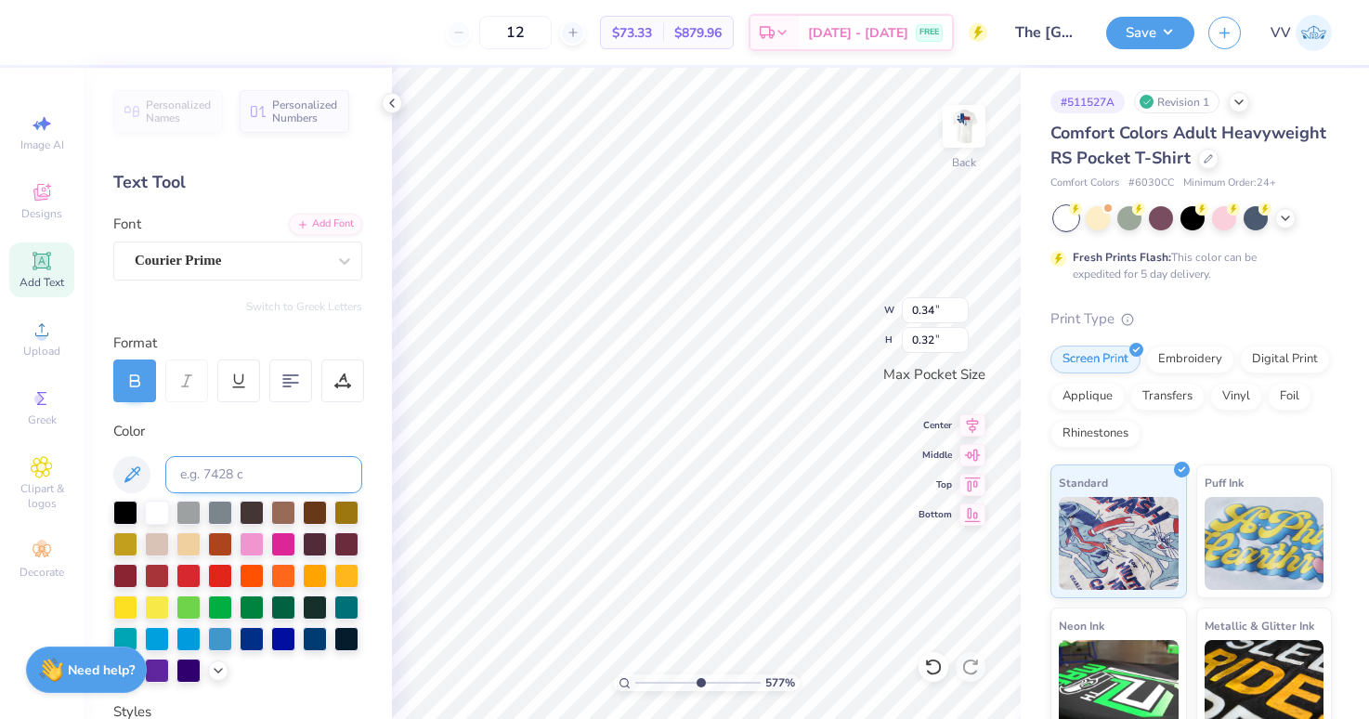
type input "0.31"
type input "0.30"
type input "0.28"
type input "0.32"
click at [175, 268] on div "Super Dream" at bounding box center [230, 260] width 195 height 29
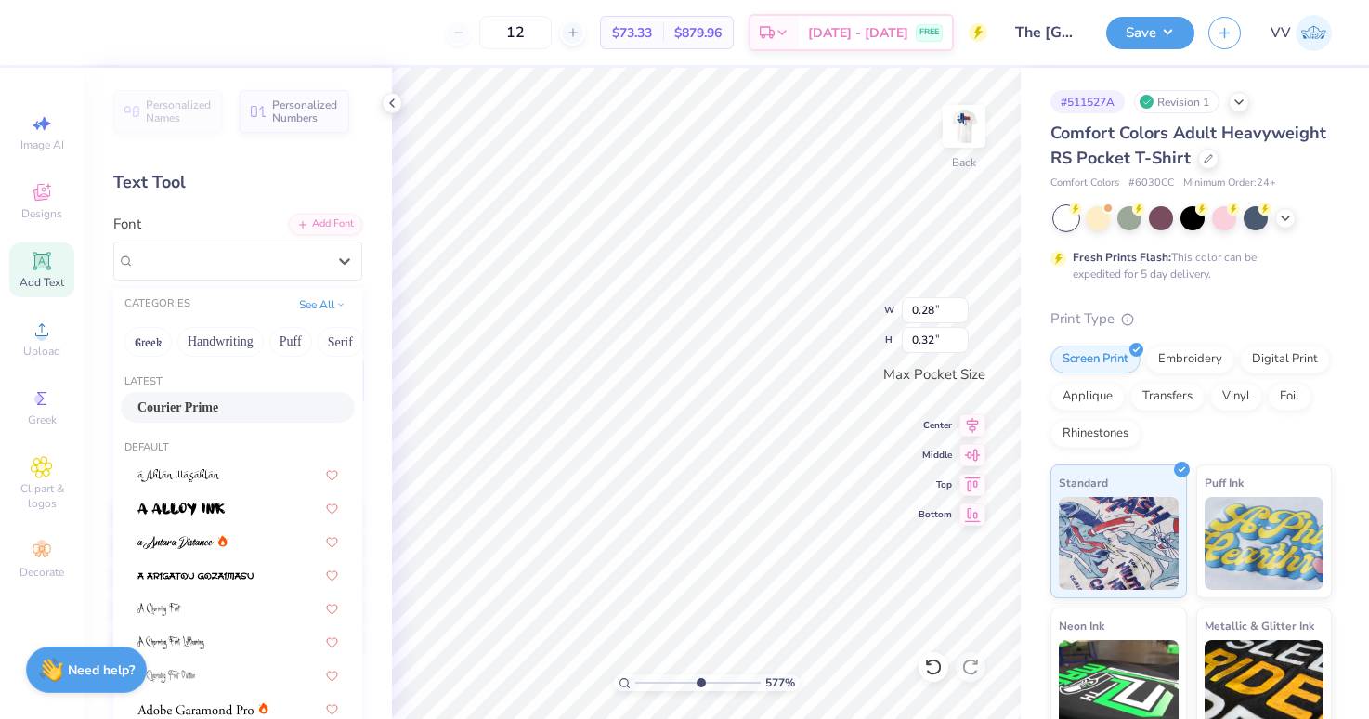
click at [180, 414] on span "Courier Prime" at bounding box center [177, 408] width 81 height 20
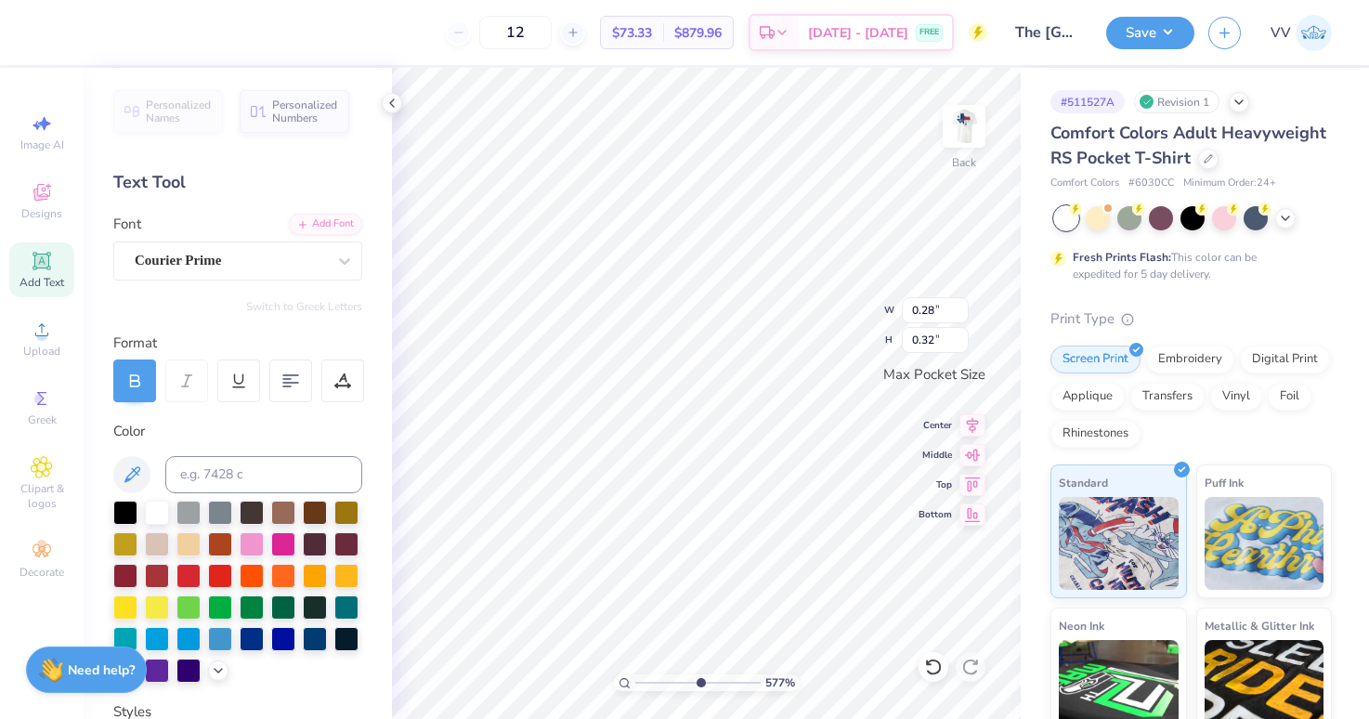
type input "0.27"
type input "0.26"
type input "0.33"
type input "0.30"
click at [200, 267] on div "Super Dream" at bounding box center [230, 260] width 195 height 29
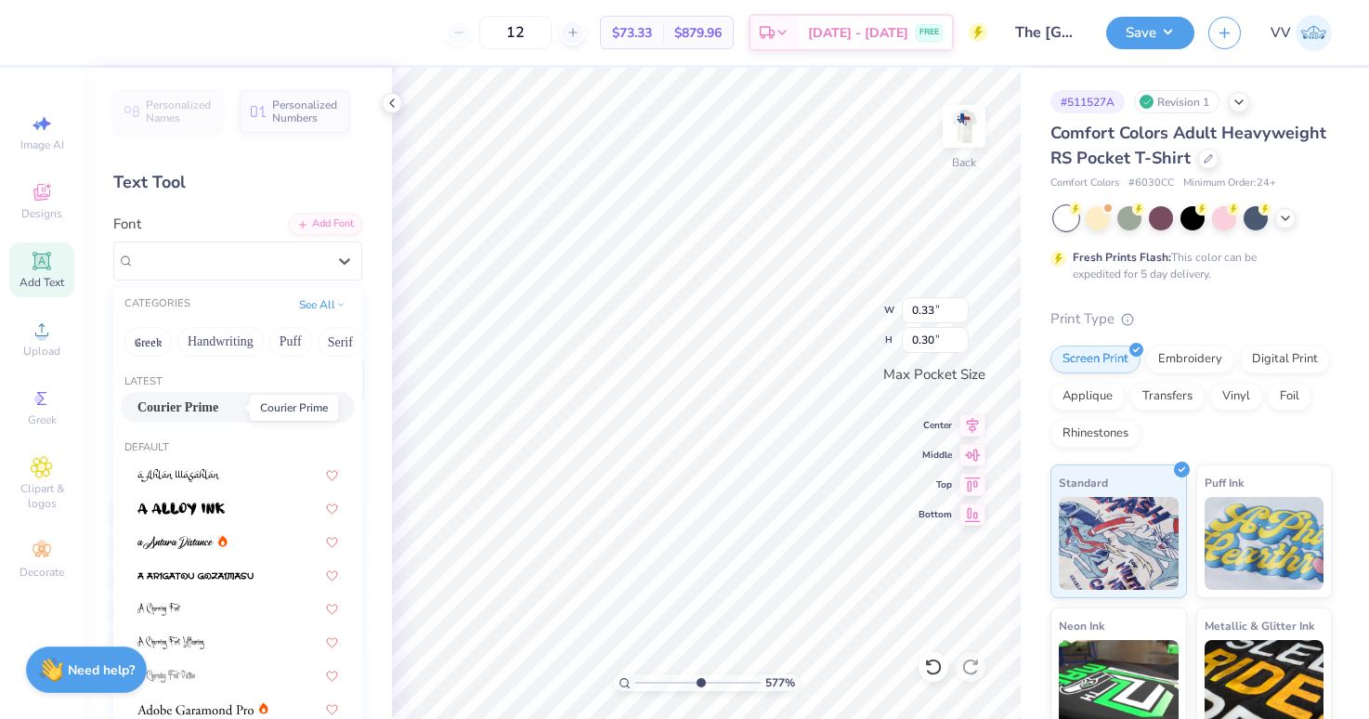
click at [184, 404] on span "Courier Prime" at bounding box center [177, 408] width 81 height 20
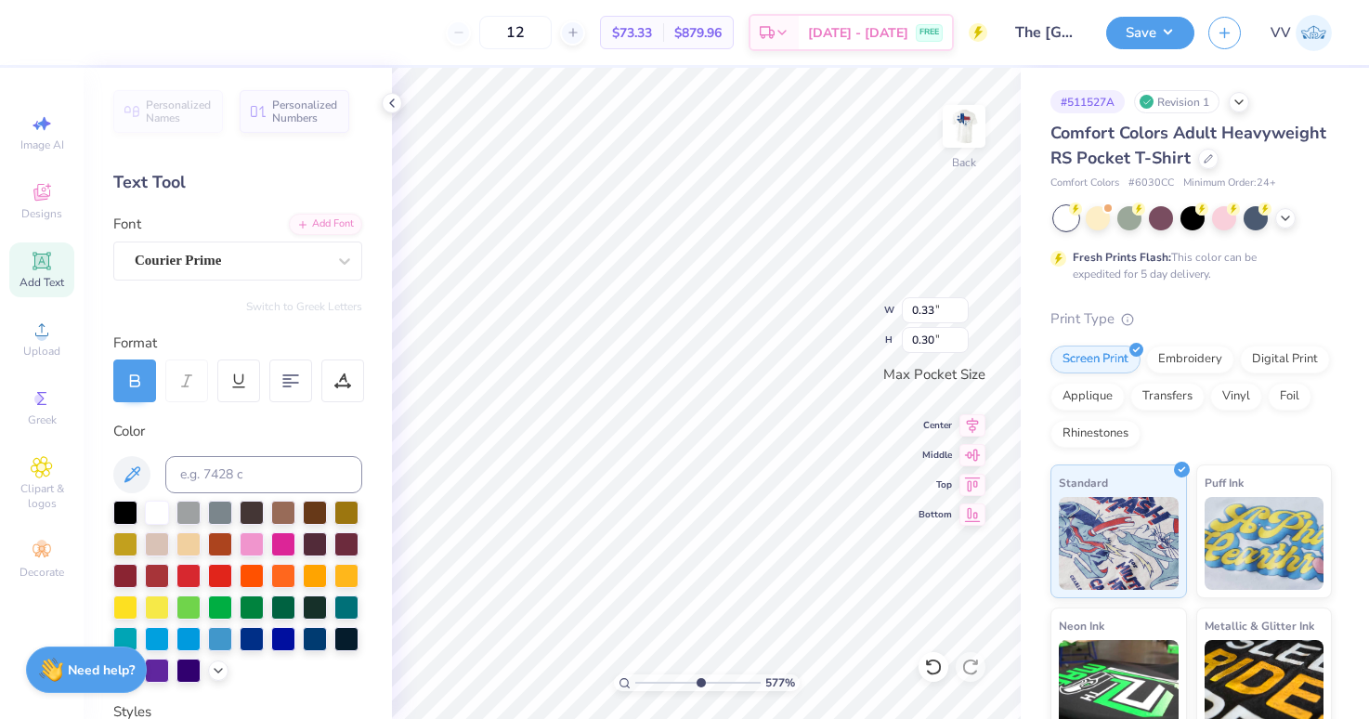
type input "0.30"
type input "0.24"
type input "3.43"
type input "3.27"
click at [941, 310] on input "3.43" at bounding box center [935, 310] width 67 height 26
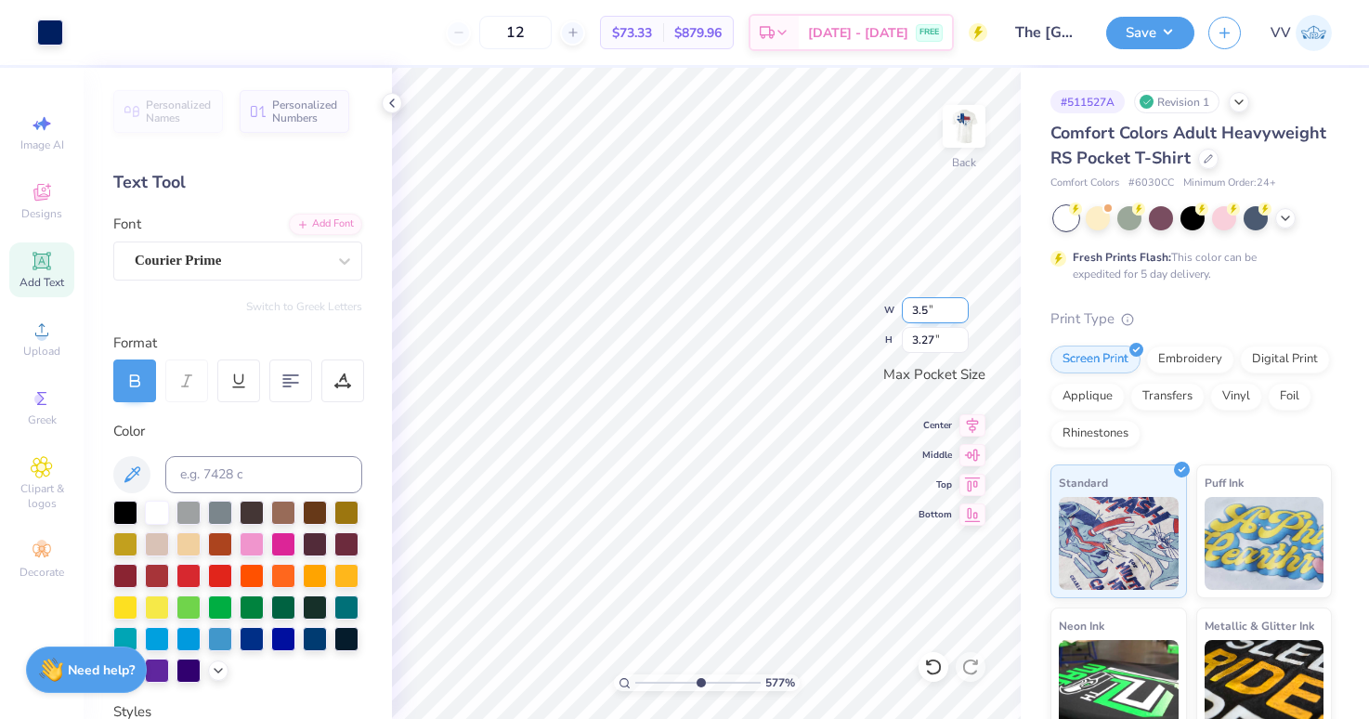
type input "3.50"
type input "3.33"
drag, startPoint x: 679, startPoint y: 678, endPoint x: 585, endPoint y: 673, distance: 94.0
click at [635, 674] on input "range" at bounding box center [697, 682] width 125 height 17
click at [975, 137] on img at bounding box center [964, 126] width 74 height 74
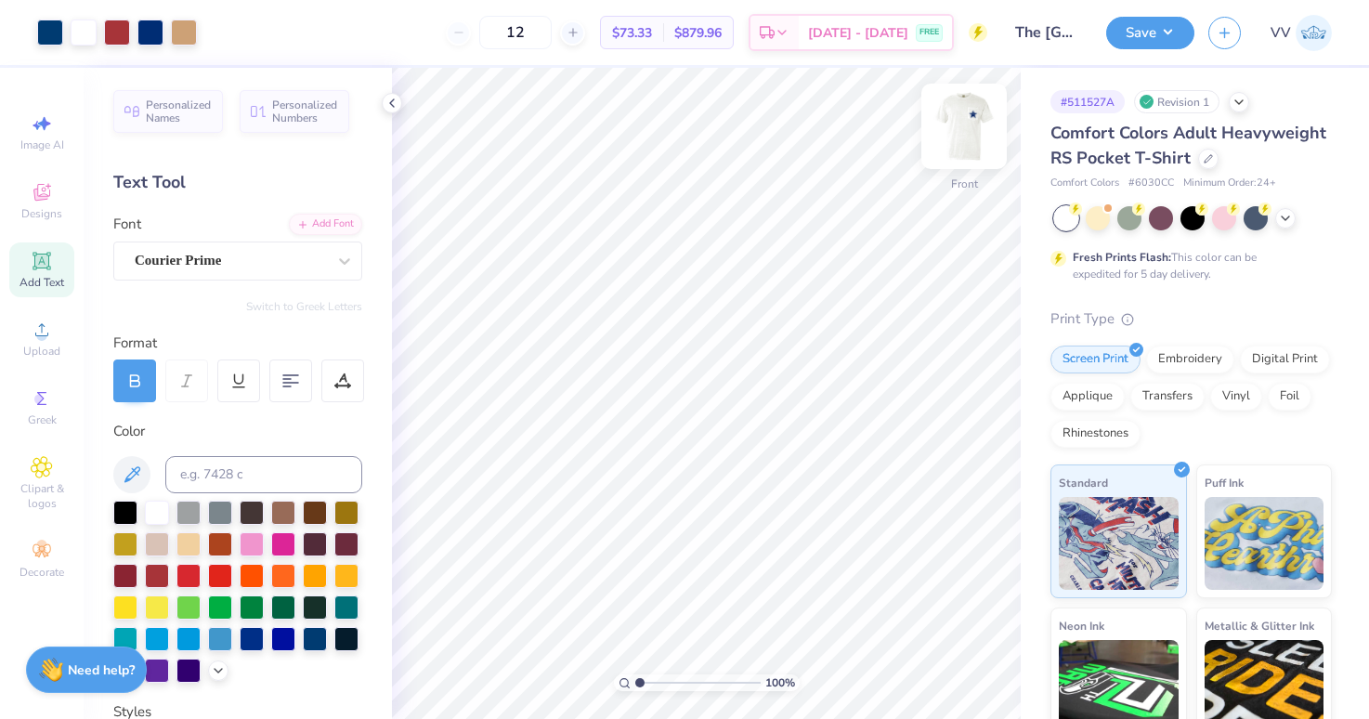
click at [968, 105] on img at bounding box center [964, 126] width 74 height 74
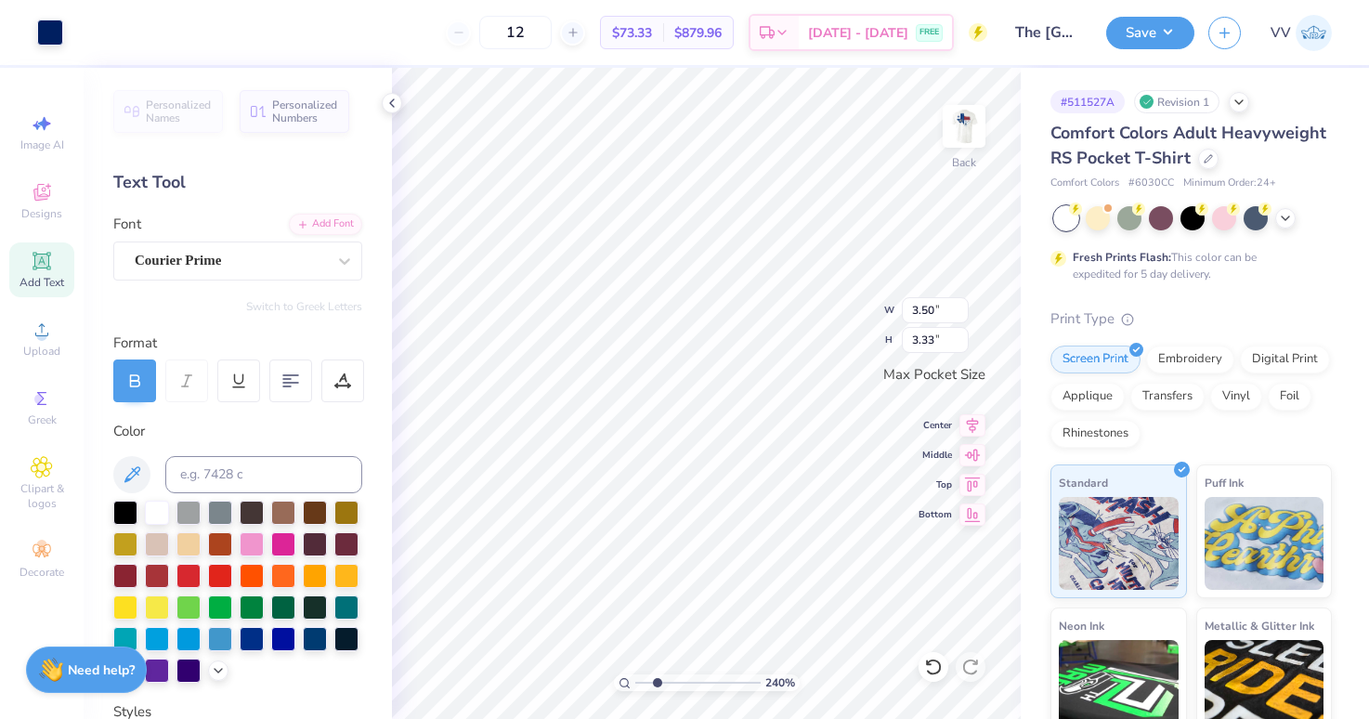
drag, startPoint x: 657, startPoint y: 687, endPoint x: 668, endPoint y: 687, distance: 11.1
click at [658, 687] on input "range" at bounding box center [697, 682] width 125 height 17
click at [672, 687] on input "range" at bounding box center [697, 682] width 125 height 17
click at [972, 135] on div "364 % Back" at bounding box center [706, 393] width 629 height 651
drag, startPoint x: 671, startPoint y: 683, endPoint x: 545, endPoint y: 681, distance: 125.4
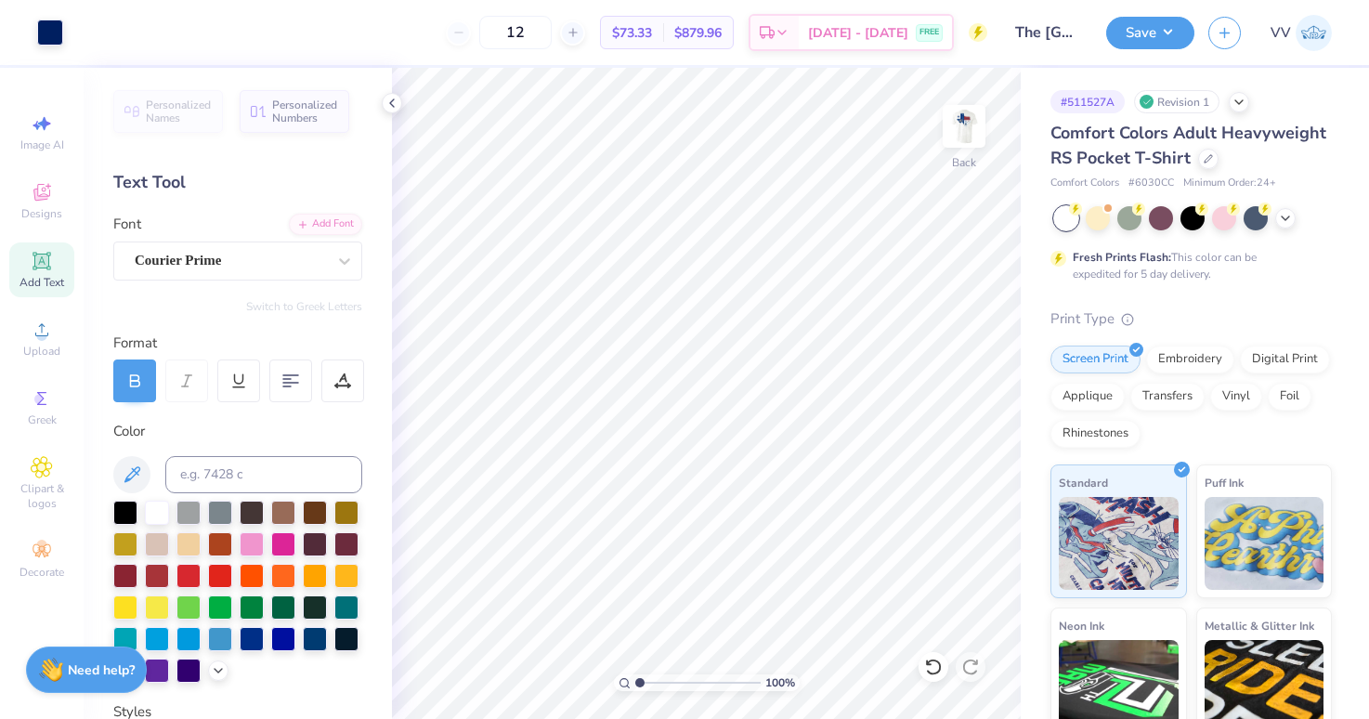
type input "1"
click at [635, 681] on input "range" at bounding box center [697, 682] width 125 height 17
click at [962, 114] on img at bounding box center [964, 126] width 74 height 74
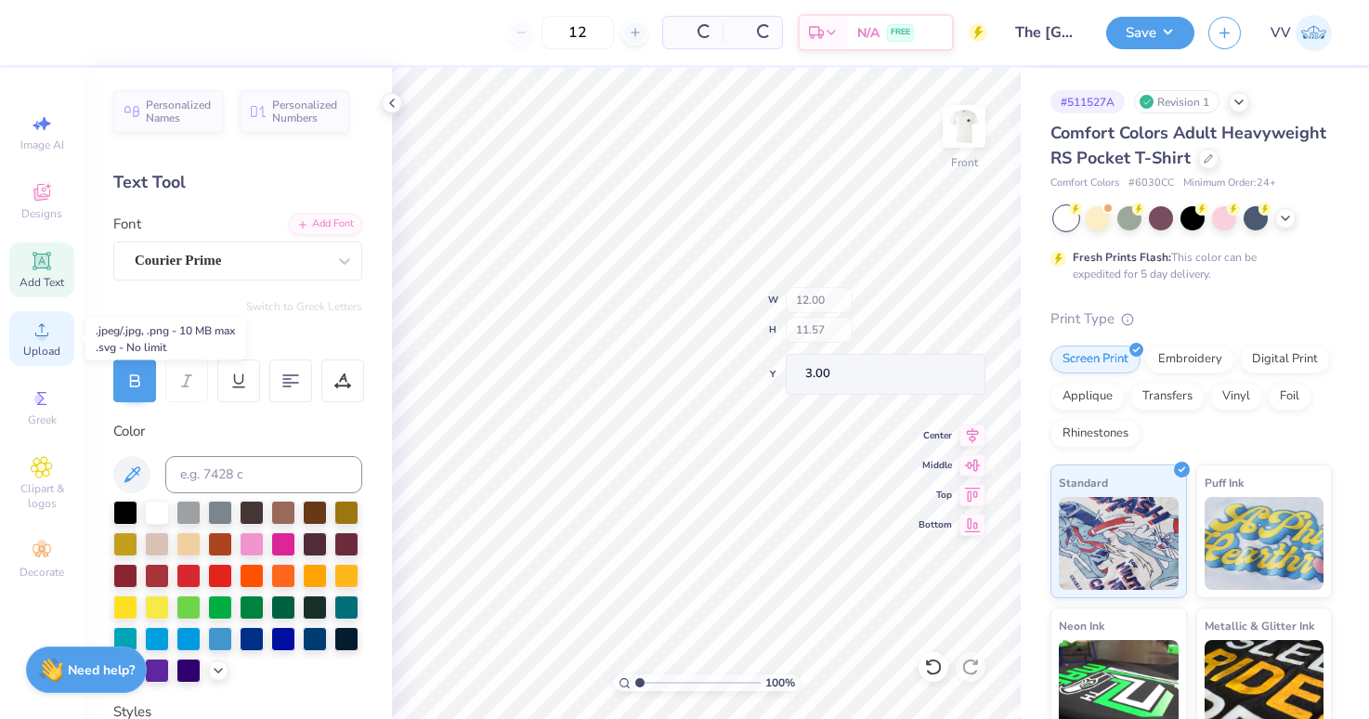
click at [35, 317] on div "Upload" at bounding box center [41, 338] width 65 height 55
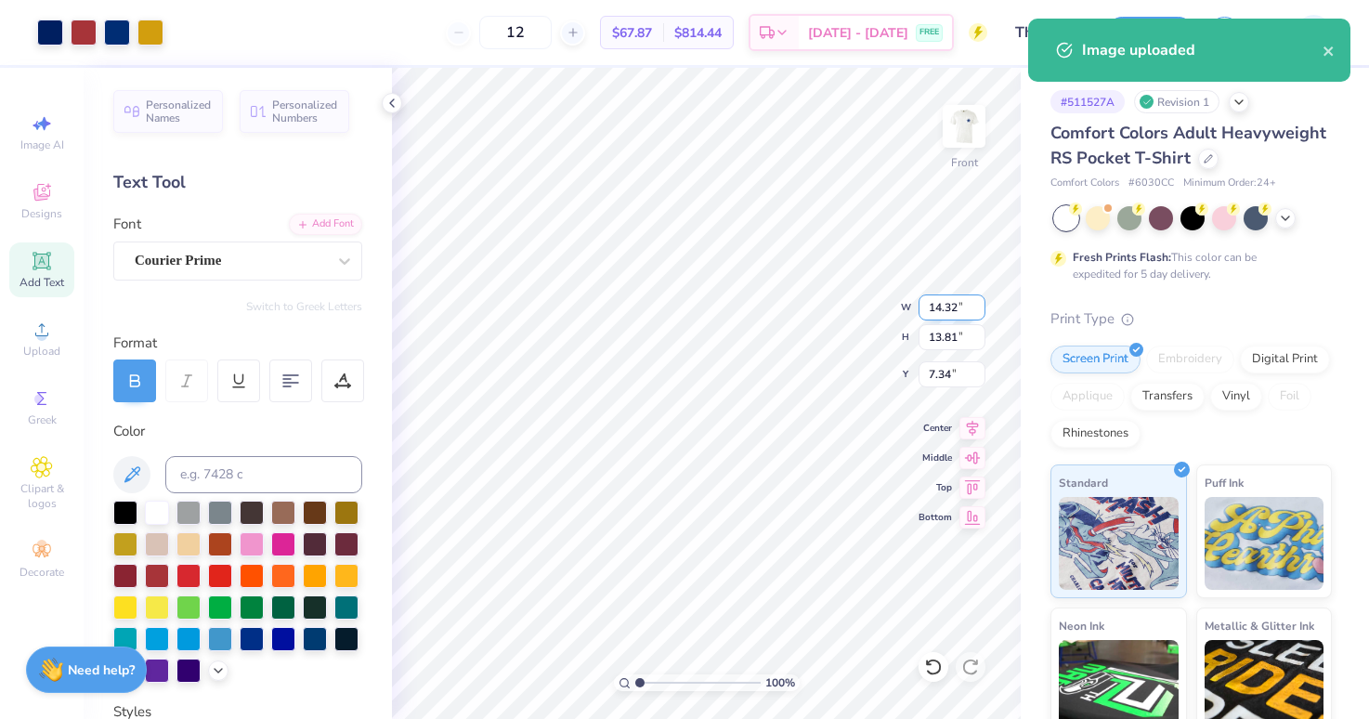
click at [943, 301] on input "14.32" at bounding box center [952, 308] width 67 height 26
type input "12.00"
type input "11.57"
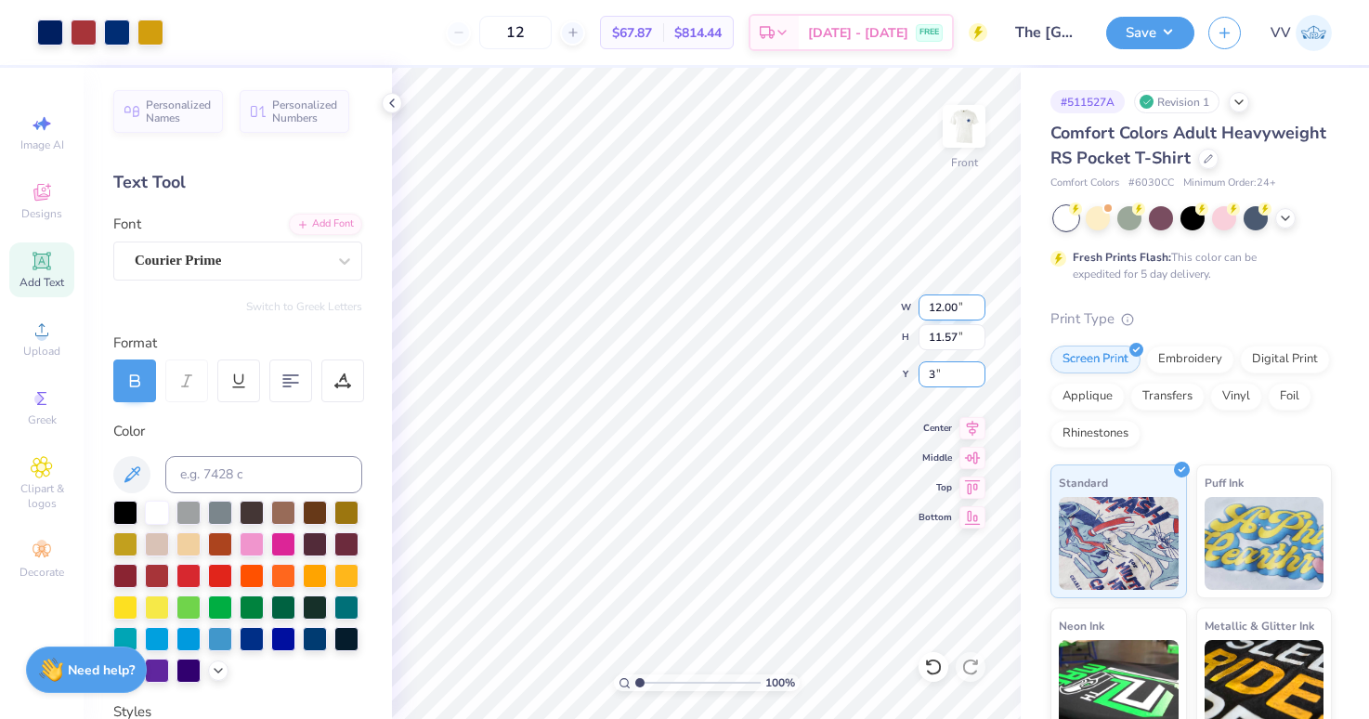
type input "3.00"
click at [250, 283] on div "Personalized Names Personalized Numbers Text Tool Add Font Font Super Dream Swi…" at bounding box center [238, 393] width 308 height 651
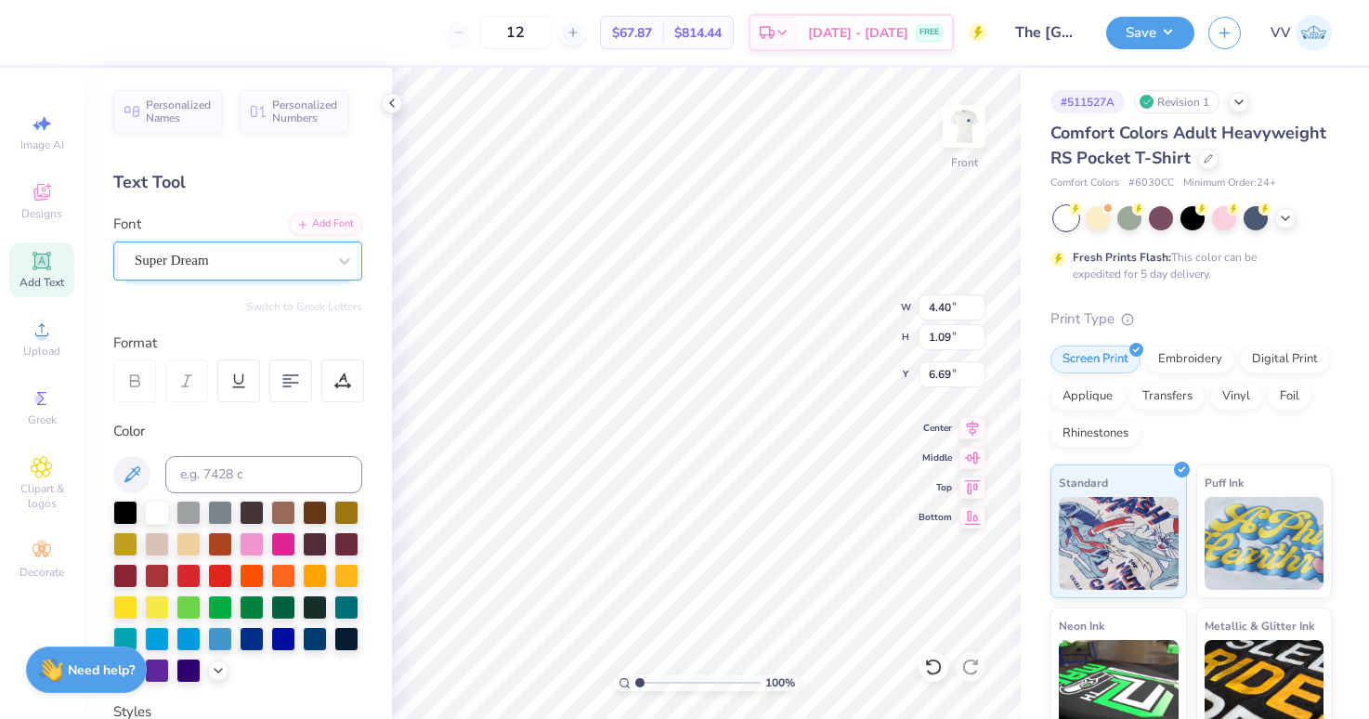
click at [248, 244] on div "Super Dream" at bounding box center [237, 261] width 249 height 39
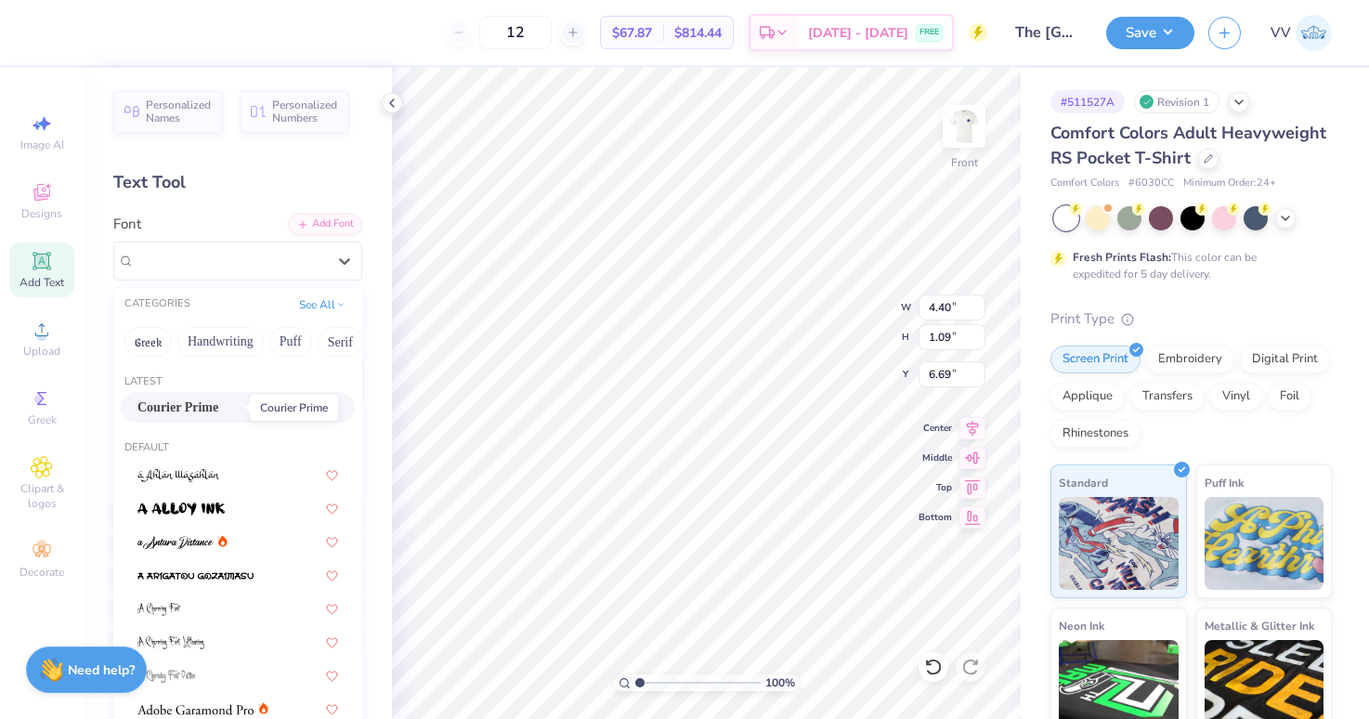
click at [205, 399] on span "Courier Prime" at bounding box center [177, 408] width 81 height 20
type input "4.56"
type input "0.89"
type input "6.90"
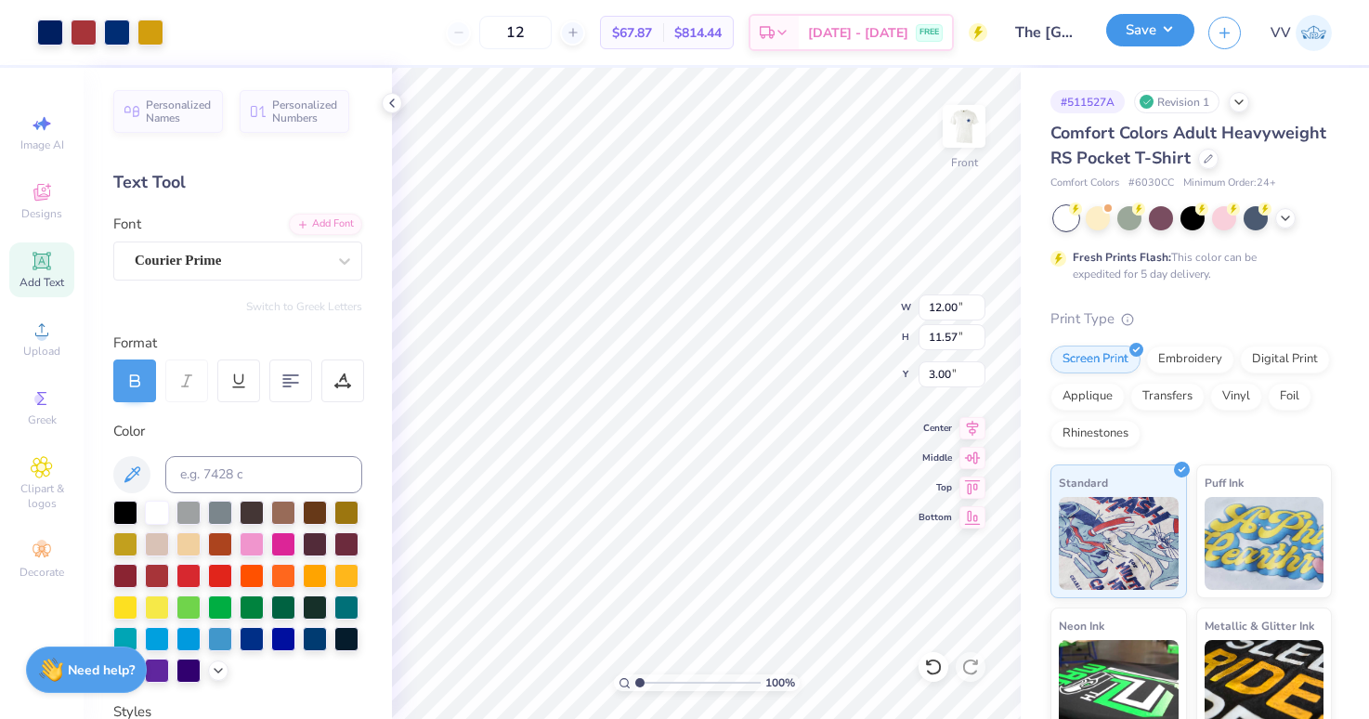
click at [1161, 26] on button "Save" at bounding box center [1150, 30] width 88 height 33
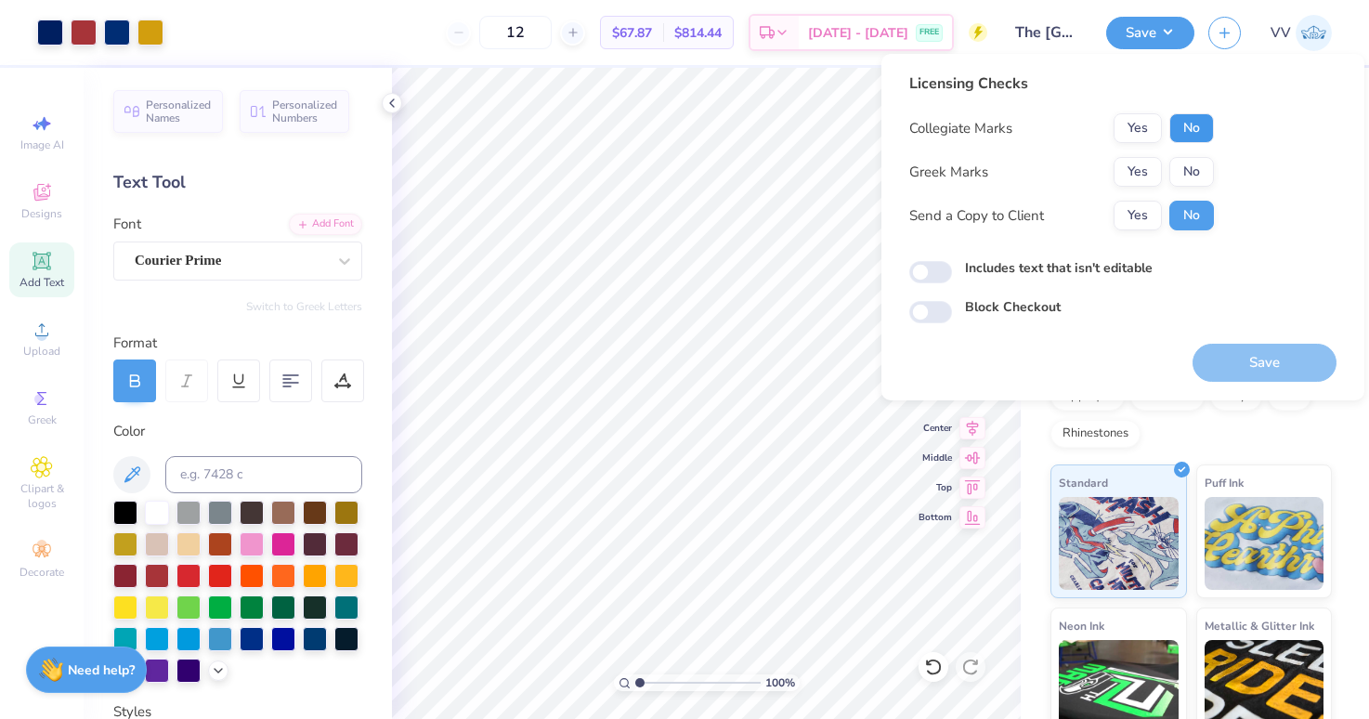
click at [1197, 135] on button "No" at bounding box center [1192, 128] width 45 height 30
click at [1128, 187] on div "Collegiate Marks Yes No Greek Marks Yes No Send a Copy to Client Yes No" at bounding box center [1062, 171] width 305 height 117
click at [1137, 170] on button "Yes" at bounding box center [1138, 172] width 48 height 30
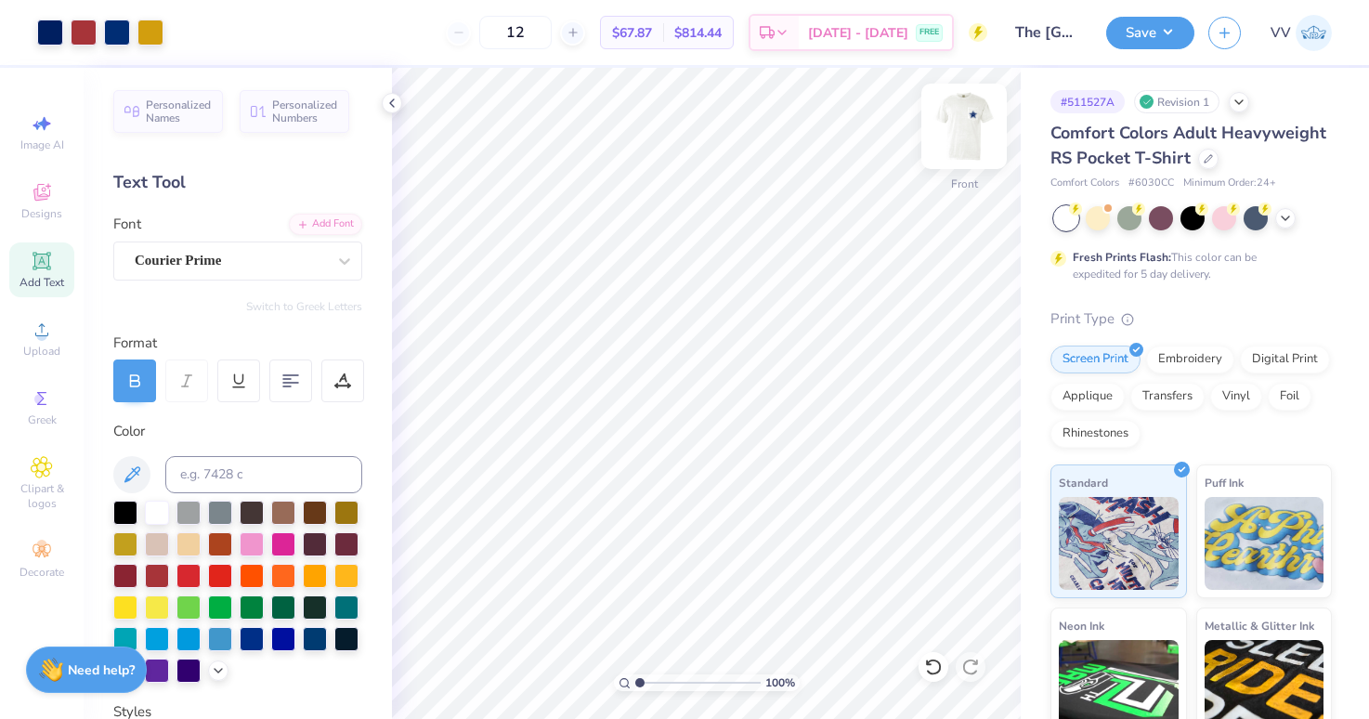
click at [974, 125] on img at bounding box center [964, 126] width 74 height 74
type input "8.78"
click at [736, 690] on input "range" at bounding box center [697, 682] width 125 height 17
click at [39, 330] on icon at bounding box center [42, 330] width 22 height 22
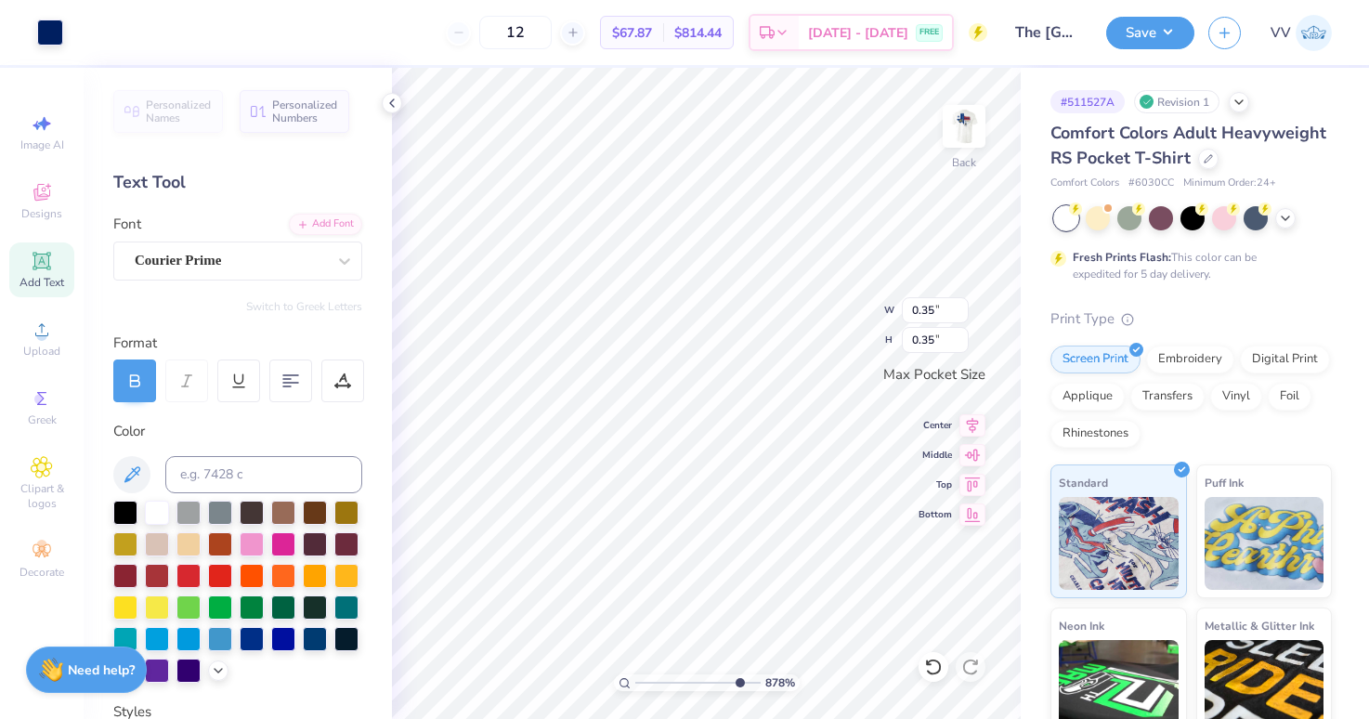
type input "0.17"
type input "0.15"
type input "3.50"
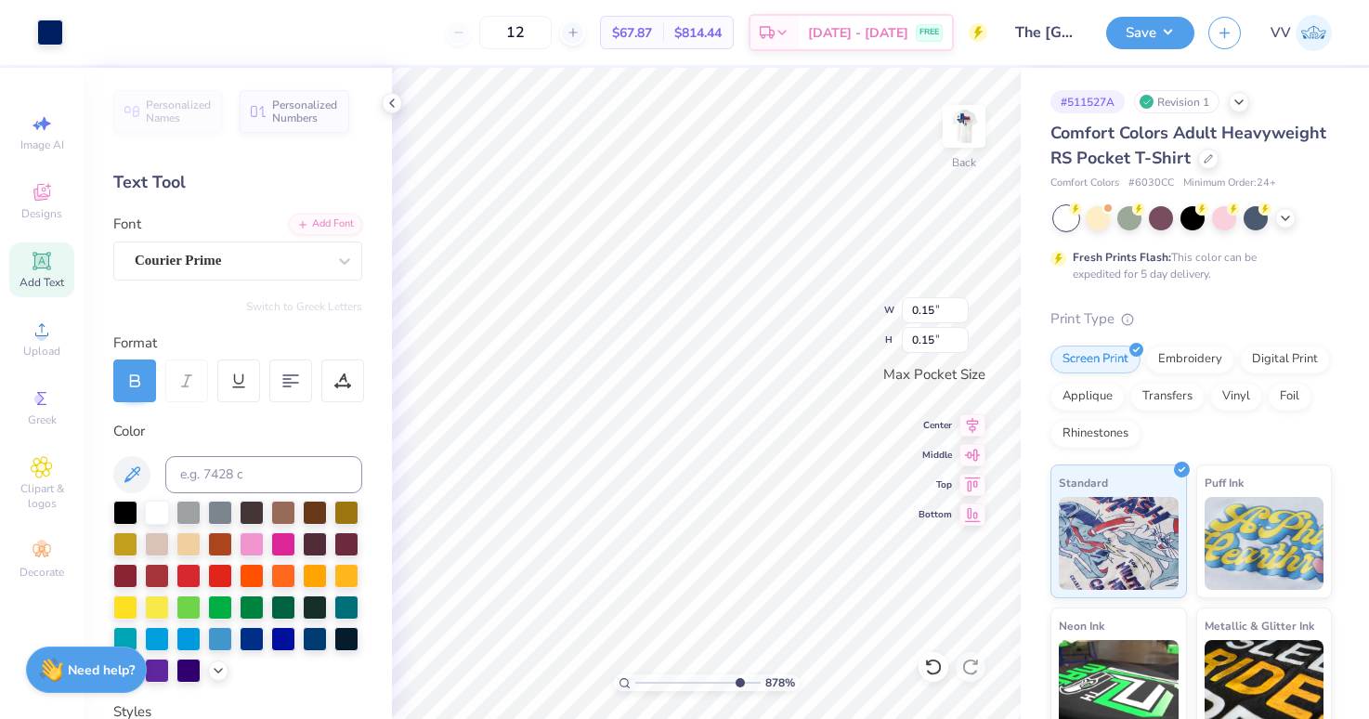
type input "3.33"
drag, startPoint x: 726, startPoint y: 682, endPoint x: 626, endPoint y: 671, distance: 101.0
type input "1"
click at [635, 674] on input "range" at bounding box center [697, 682] width 125 height 17
click at [958, 136] on img at bounding box center [964, 126] width 74 height 74
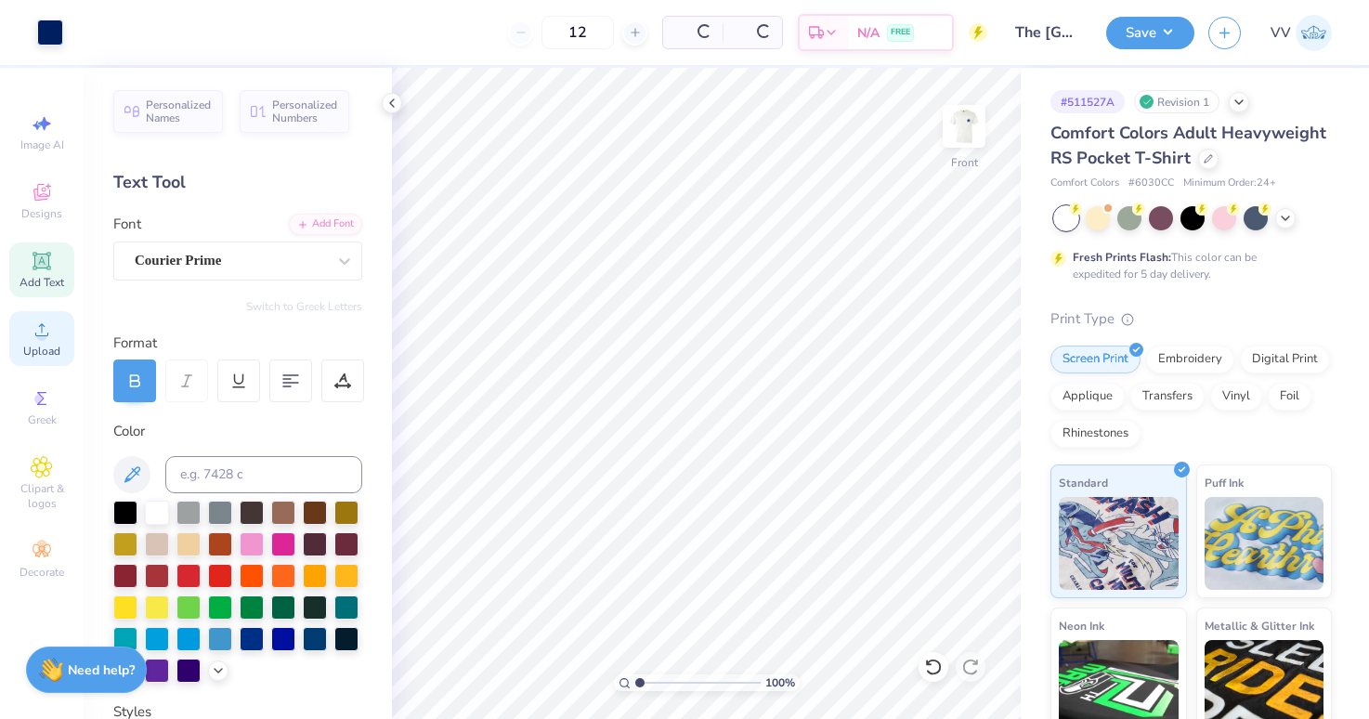
click at [44, 328] on icon at bounding box center [42, 330] width 22 height 22
click at [33, 316] on div "Upload" at bounding box center [41, 338] width 65 height 55
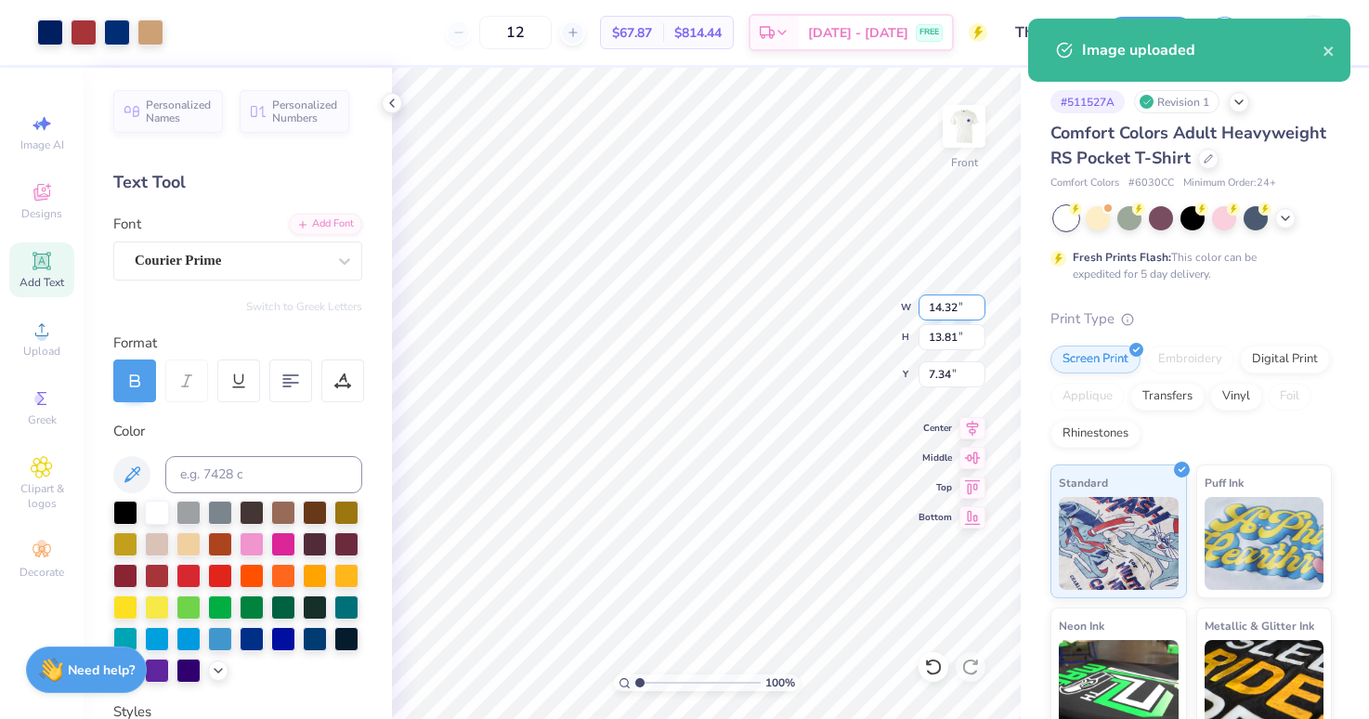
click at [936, 316] on input "14.32" at bounding box center [952, 308] width 67 height 26
type input "12.00"
type input "11.57"
type input "3.00"
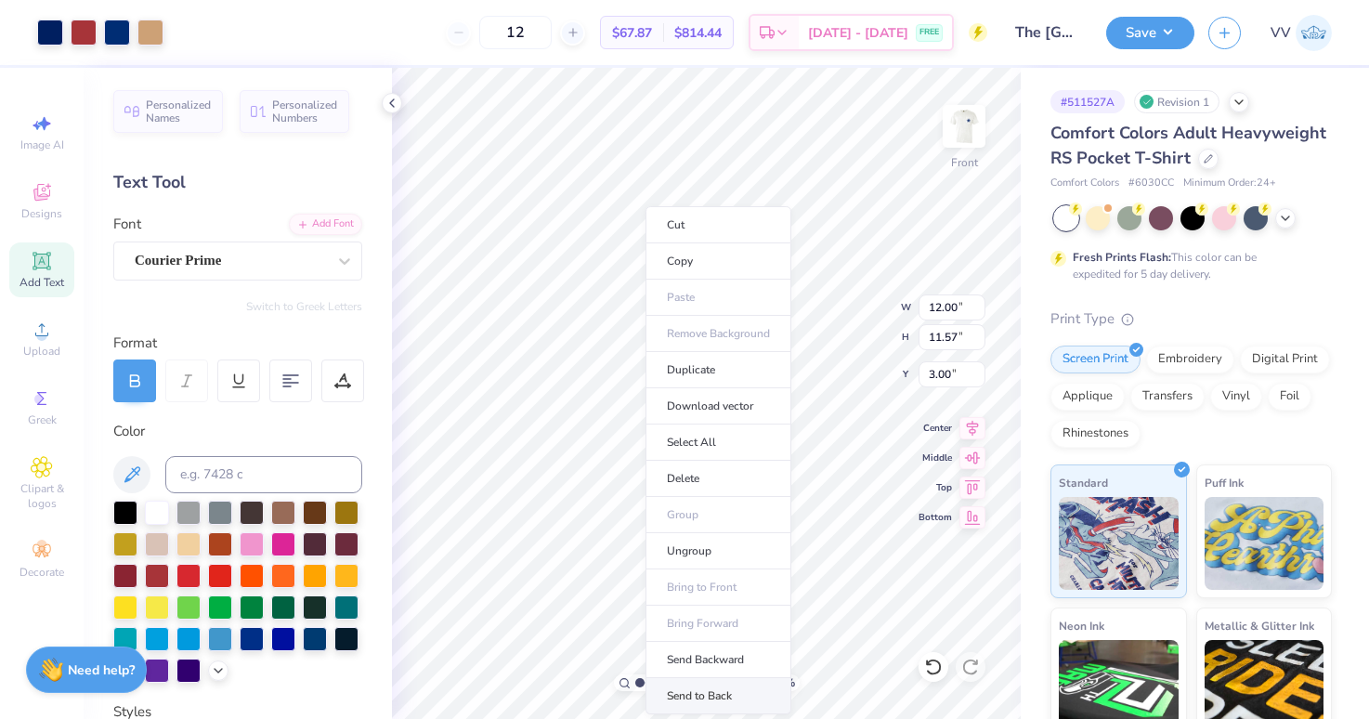
click at [734, 692] on li "Send to Back" at bounding box center [719, 696] width 146 height 36
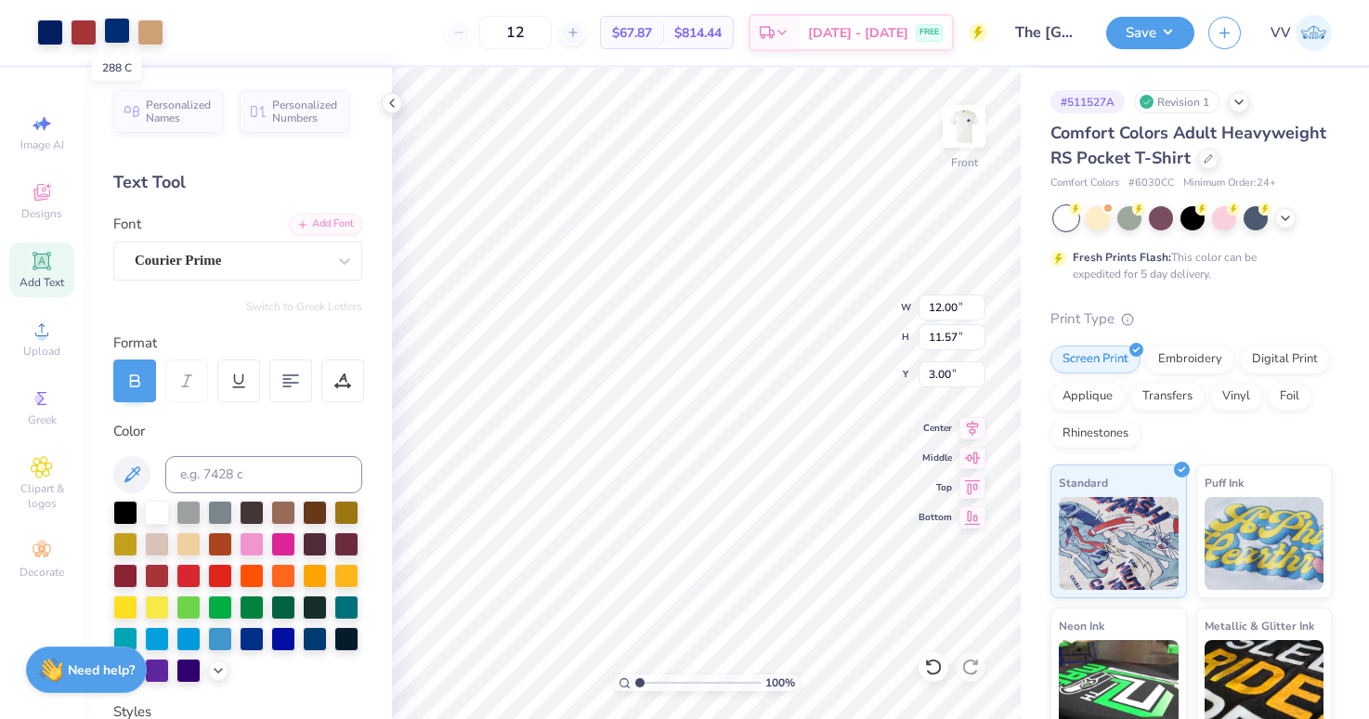
click at [117, 36] on div at bounding box center [117, 31] width 26 height 26
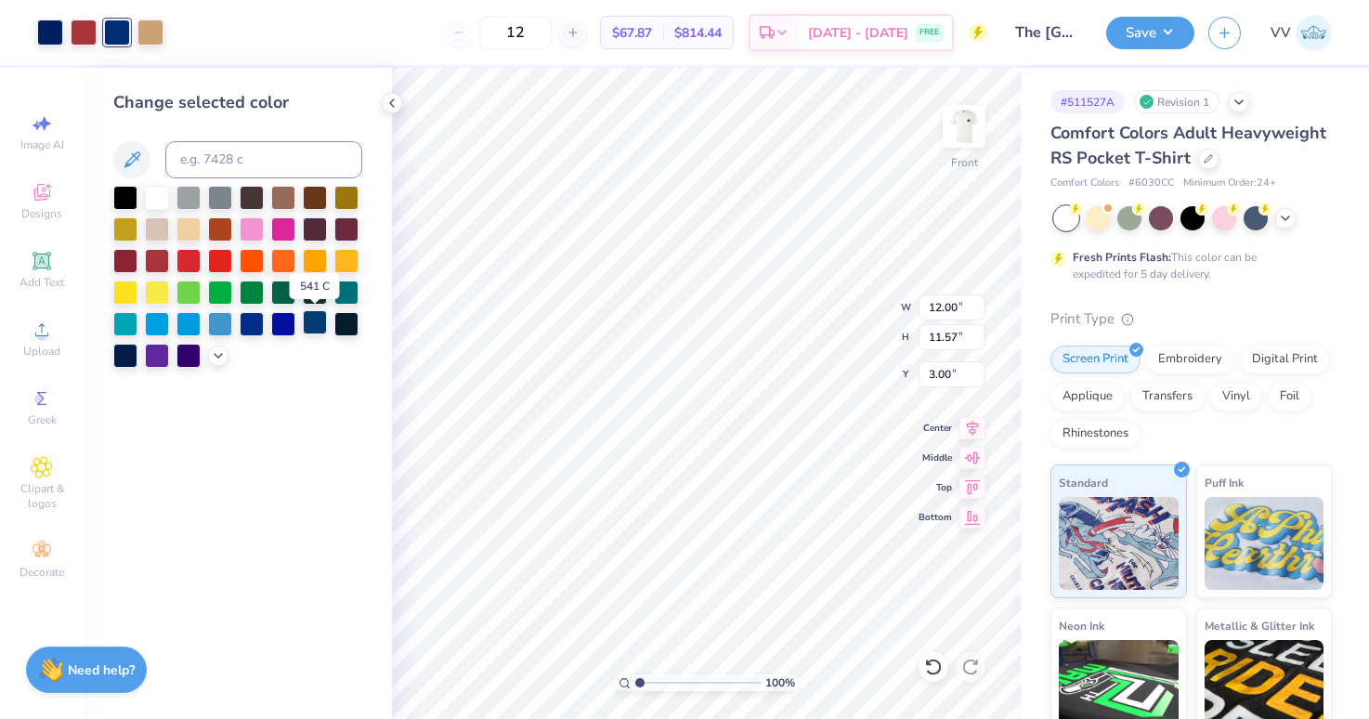
click at [310, 326] on div at bounding box center [315, 322] width 24 height 24
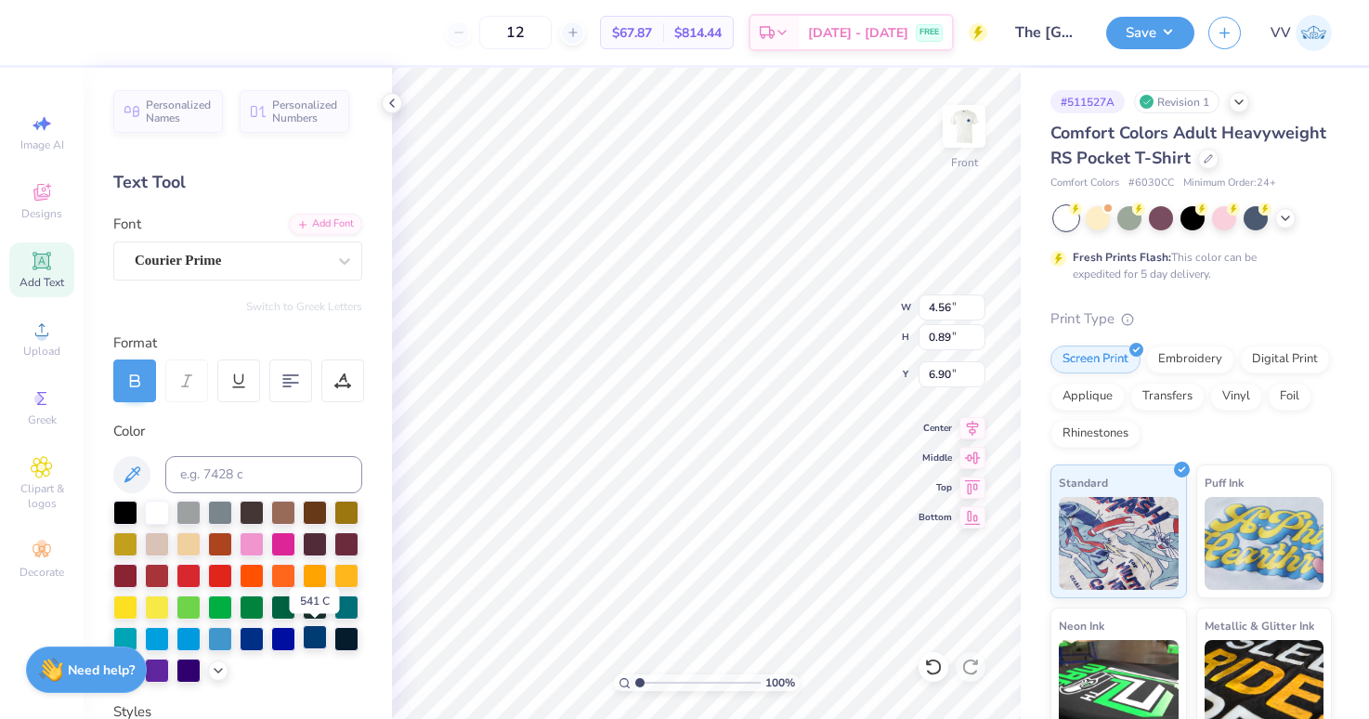
click at [309, 636] on div at bounding box center [315, 637] width 24 height 24
click at [238, 489] on input at bounding box center [263, 474] width 197 height 37
type input "2757"
click at [977, 123] on img at bounding box center [964, 126] width 74 height 74
click at [55, 29] on div at bounding box center [50, 31] width 26 height 26
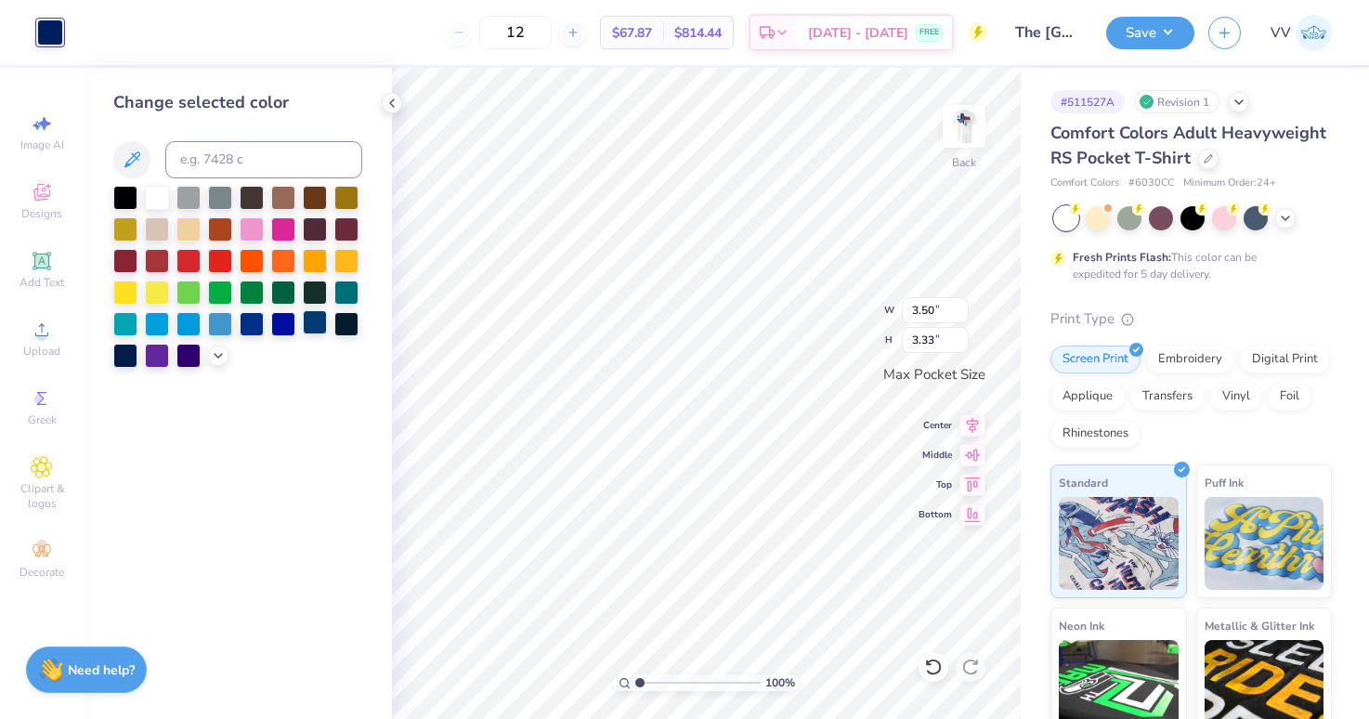
click at [318, 322] on div at bounding box center [315, 322] width 24 height 24
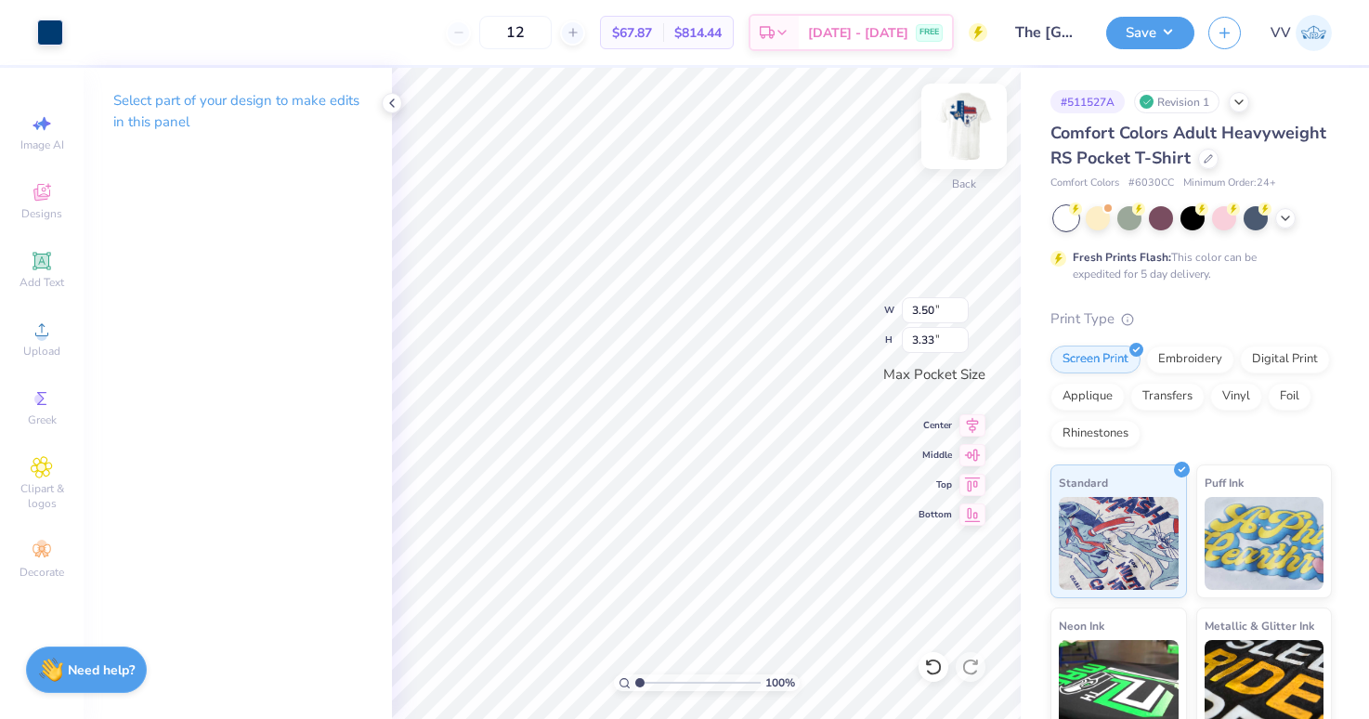
click at [973, 119] on img at bounding box center [964, 126] width 74 height 74
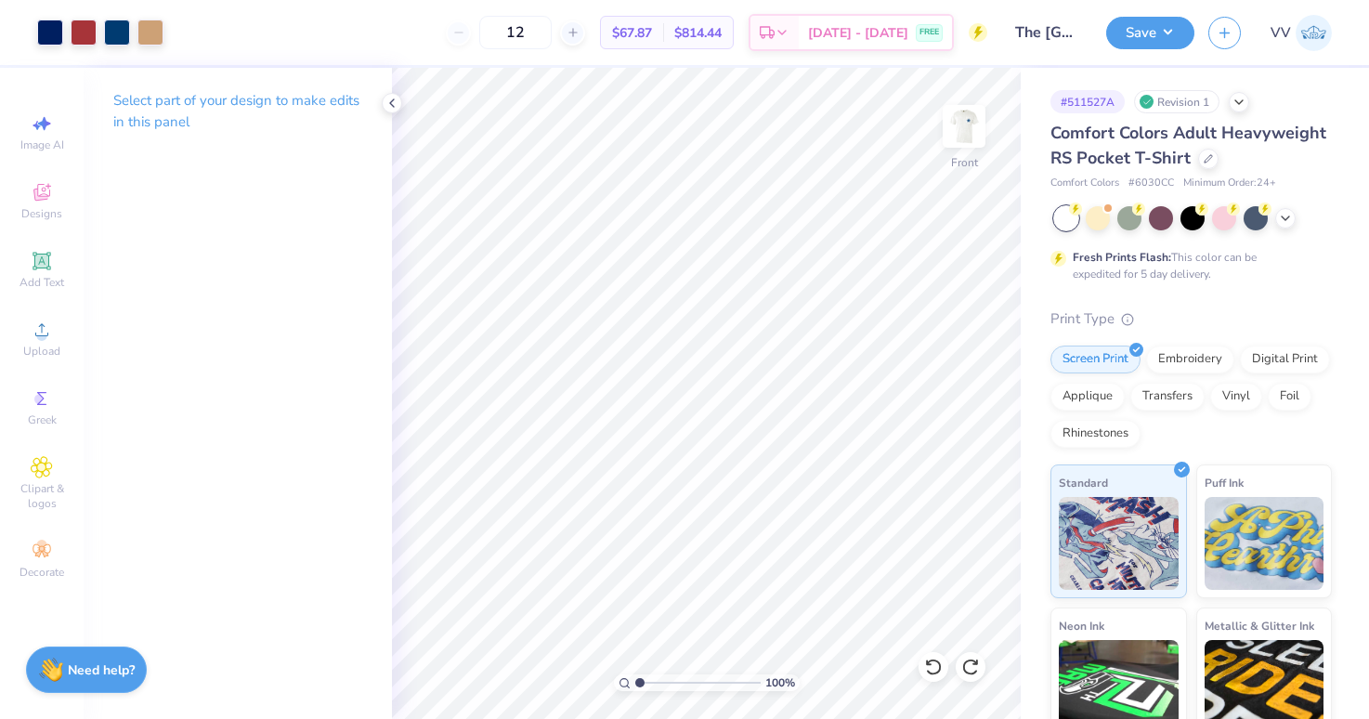
click at [457, 65] on div "Art colors 12 $67.87 Per Item $814.44 Total Est. Delivery [DATE] - [DATE] FREE …" at bounding box center [684, 359] width 1369 height 719
click at [1157, 44] on button "Save" at bounding box center [1150, 30] width 88 height 33
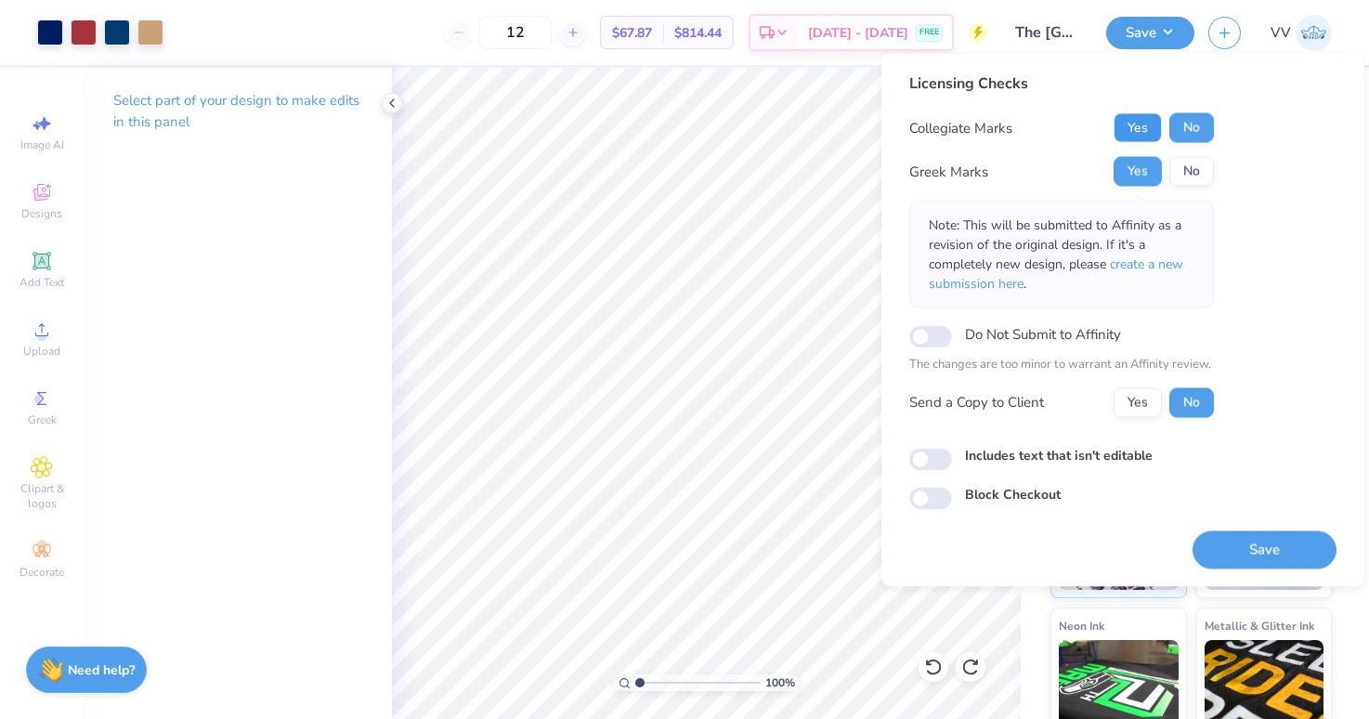
click at [1143, 120] on button "Yes" at bounding box center [1138, 128] width 48 height 30
click at [924, 454] on input "Includes text that isn't editable" at bounding box center [931, 459] width 43 height 22
checkbox input "true"
click at [1231, 542] on button "Save" at bounding box center [1265, 549] width 144 height 38
